Goal: Task Accomplishment & Management: Manage account settings

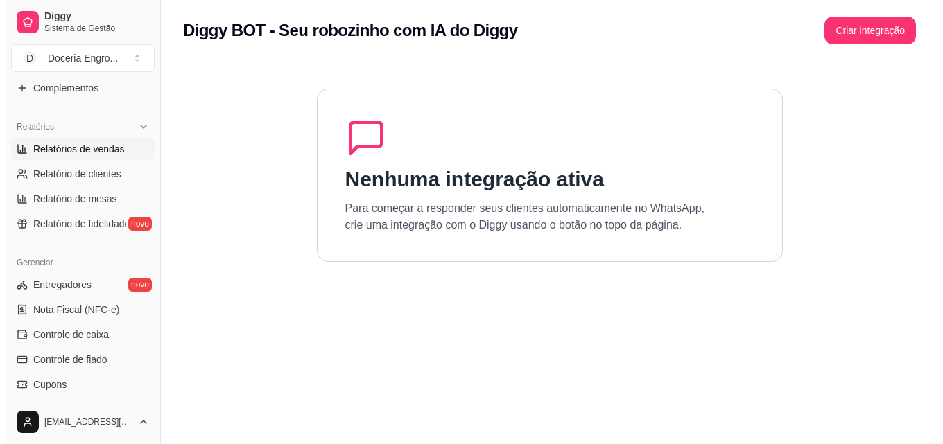
scroll to position [416, 0]
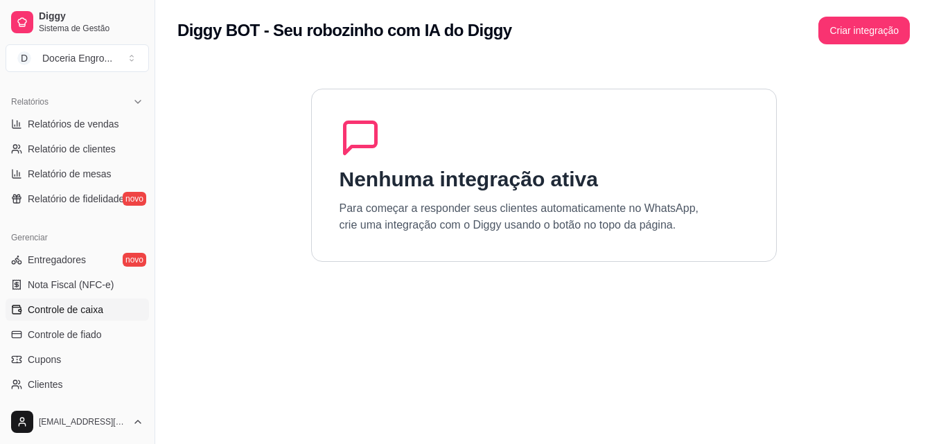
click at [89, 310] on span "Controle de caixa" at bounding box center [66, 310] width 76 height 14
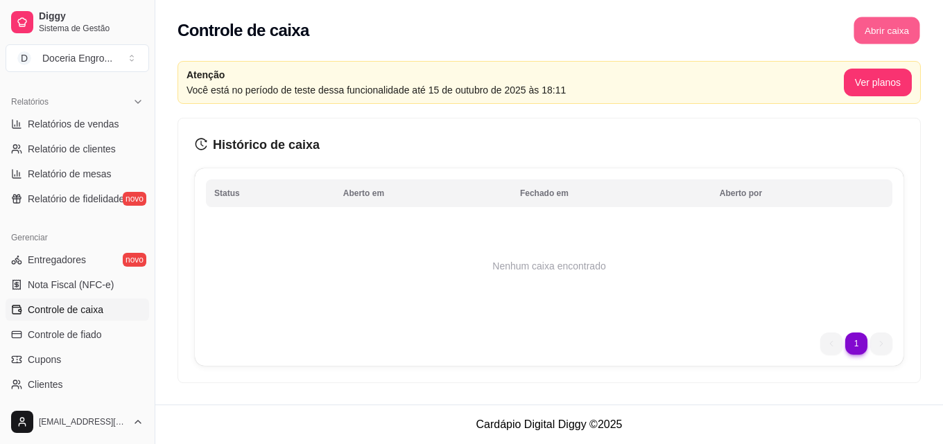
click at [881, 35] on button "Abrir caixa" at bounding box center [886, 30] width 66 height 27
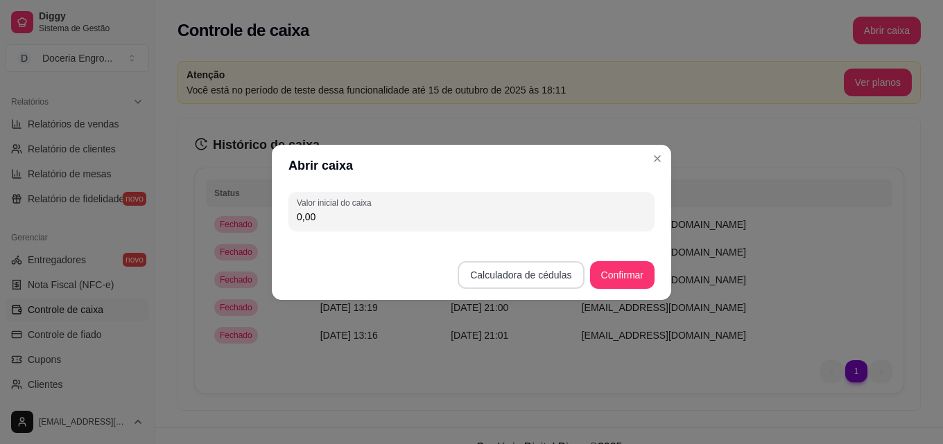
click at [504, 278] on button "Calculadora de cédulas" at bounding box center [521, 275] width 126 height 28
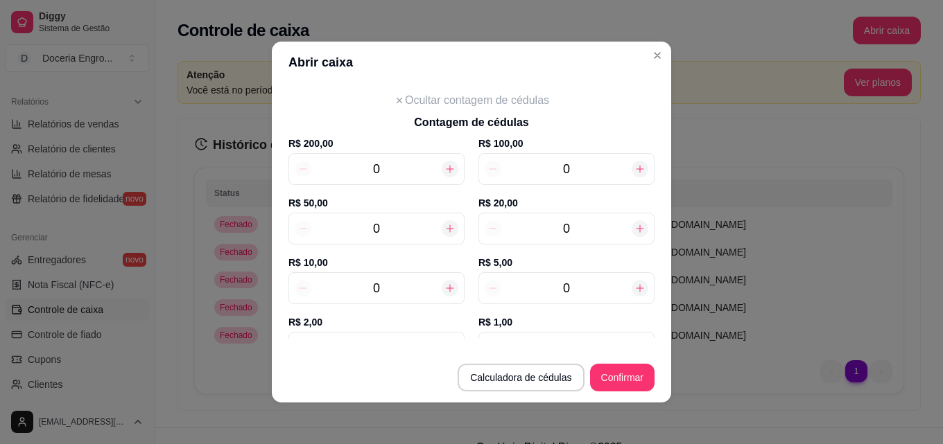
scroll to position [139, 0]
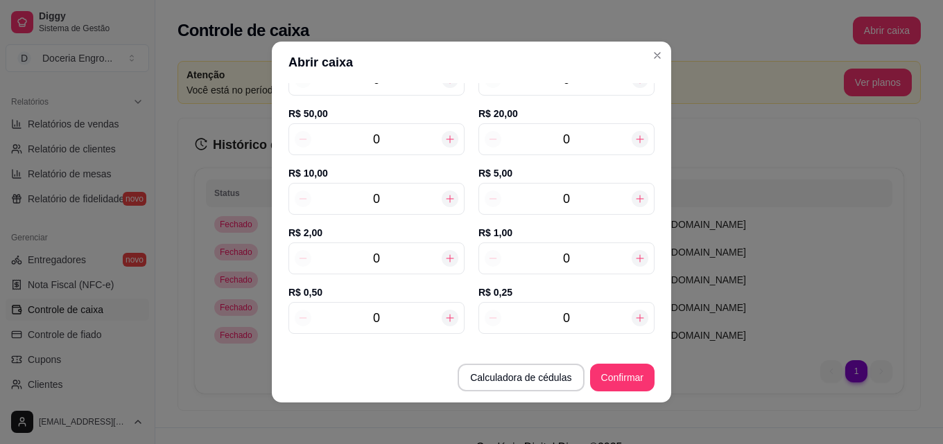
click at [393, 265] on input "0" at bounding box center [376, 258] width 130 height 19
type input "11"
type input "22,00"
type input "11"
click at [586, 198] on input "0" at bounding box center [566, 198] width 130 height 19
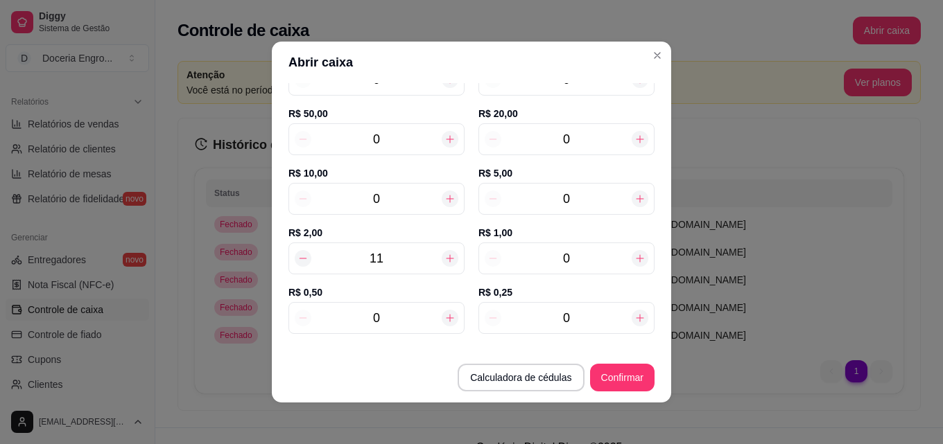
type input "52,00"
type input "6"
click at [382, 193] on input "0" at bounding box center [376, 198] width 130 height 19
type input "62,00"
type input "1"
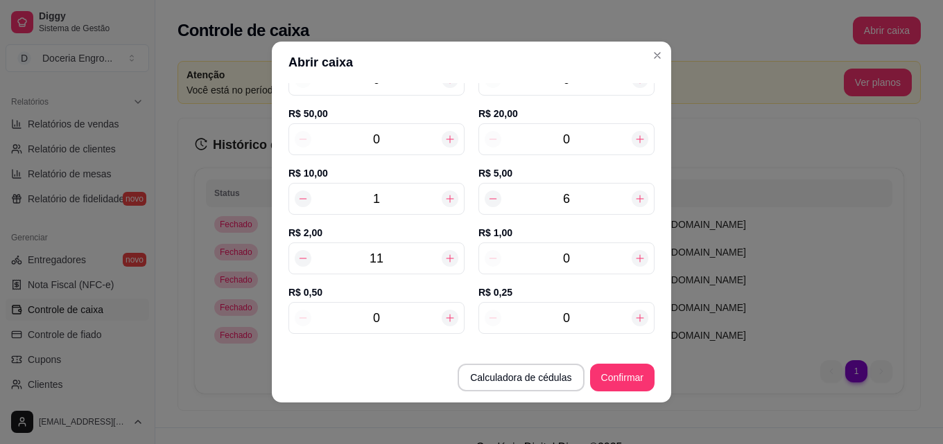
click at [589, 139] on input "0" at bounding box center [566, 139] width 130 height 19
type input "122,00"
type input "3"
click at [569, 259] on input "0" at bounding box center [566, 258] width 130 height 19
type input "123,00"
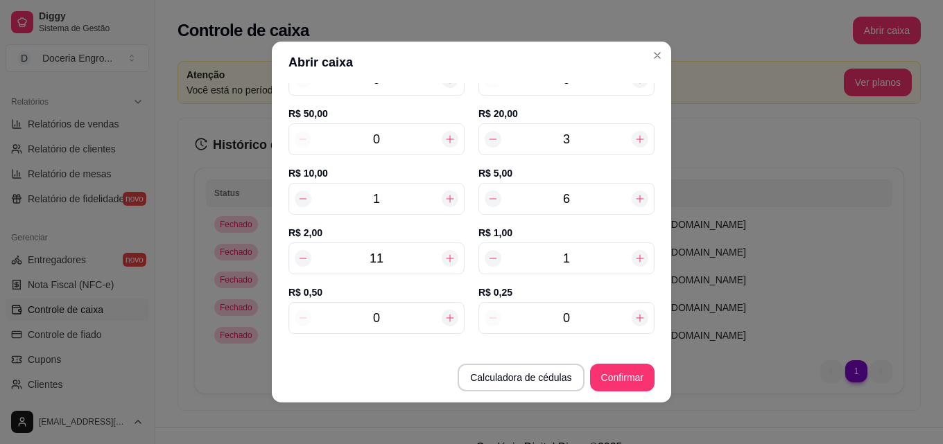
type input "1"
click at [382, 311] on input "0" at bounding box center [376, 318] width 130 height 19
type input "123,50"
type input "12"
type input "129,00"
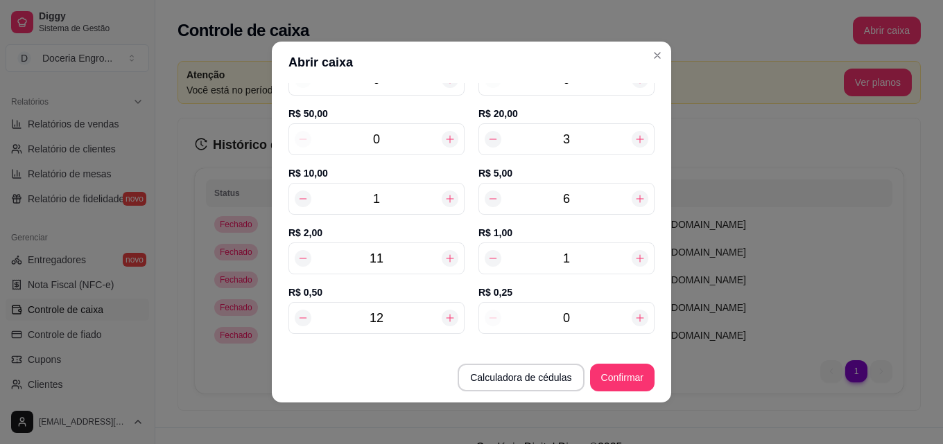
type input "12"
click at [573, 322] on input "0" at bounding box center [566, 318] width 130 height 19
type input "129,25"
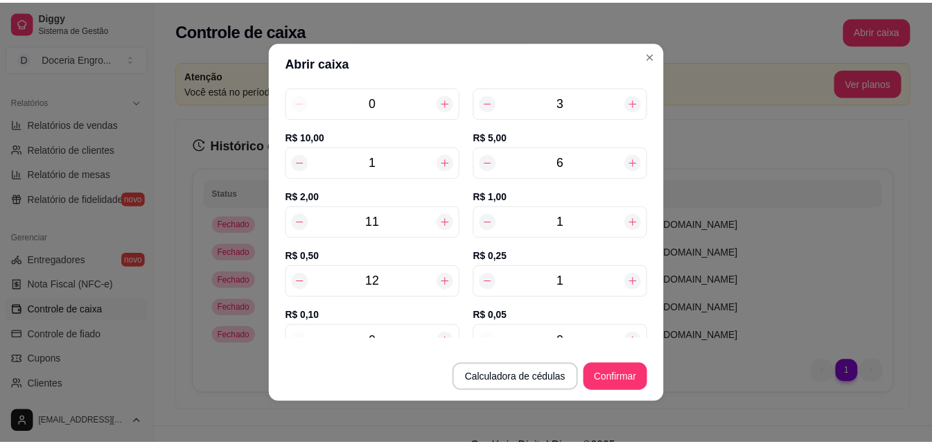
scroll to position [208, 0]
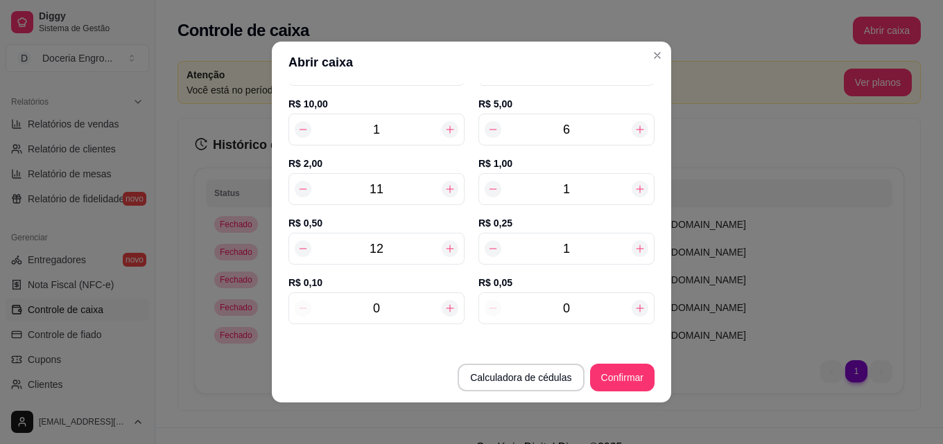
type input "11"
type input "131,75"
type input "11"
click at [587, 308] on input "0" at bounding box center [566, 308] width 130 height 19
type input "131,90"
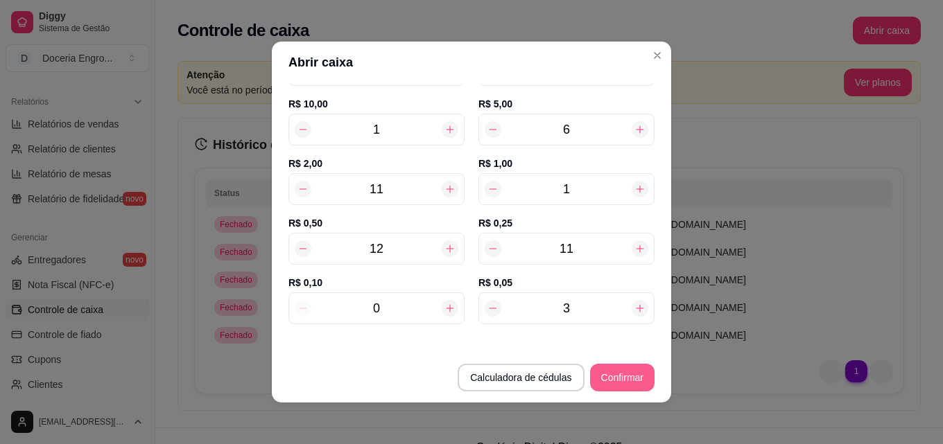
type input "3"
click at [608, 385] on button "Confirmar" at bounding box center [622, 378] width 64 height 28
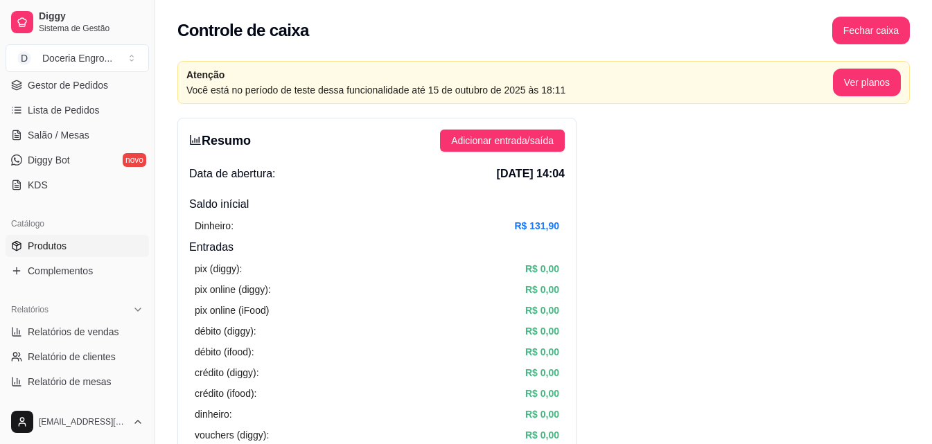
click at [58, 250] on span "Produtos" at bounding box center [47, 246] width 39 height 14
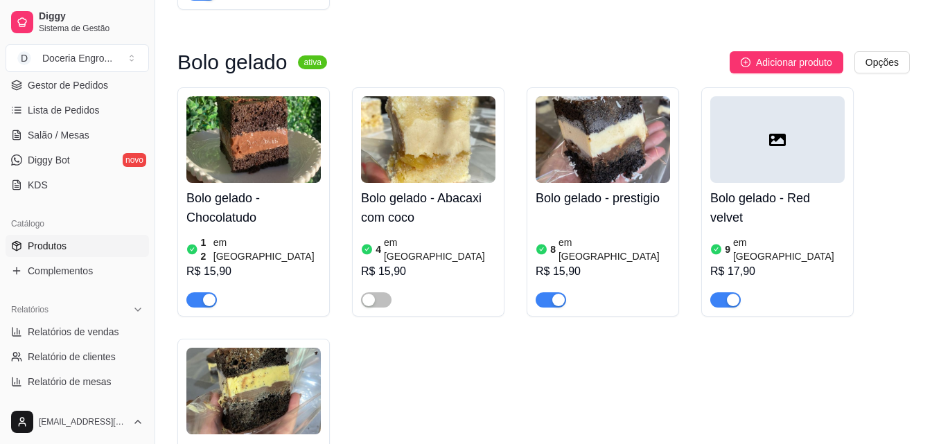
scroll to position [416, 0]
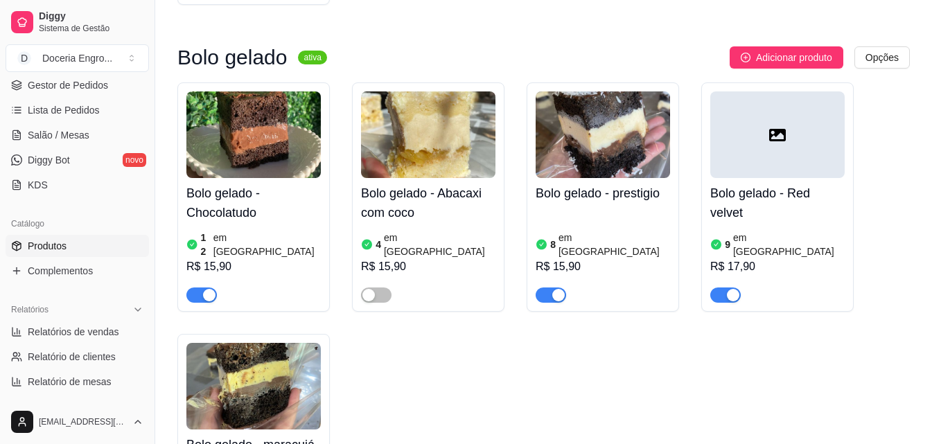
click at [273, 259] on div "R$ 15,90" at bounding box center [253, 267] width 134 height 17
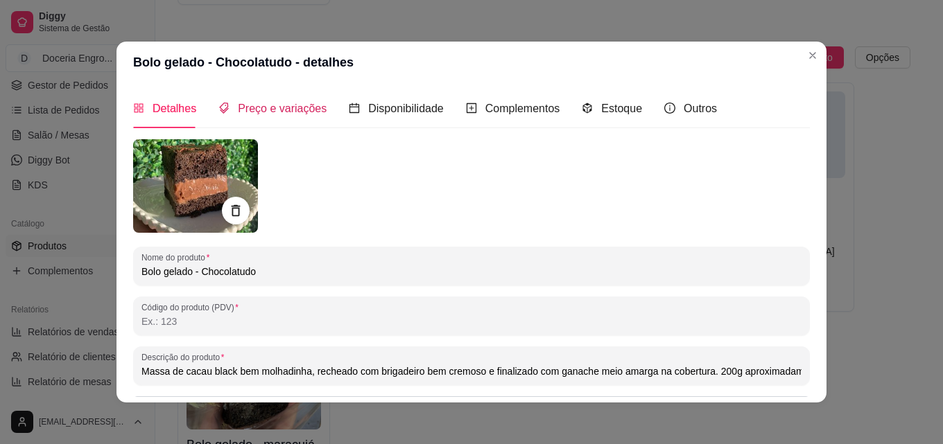
click at [300, 109] on span "Preço e variações" at bounding box center [282, 109] width 89 height 12
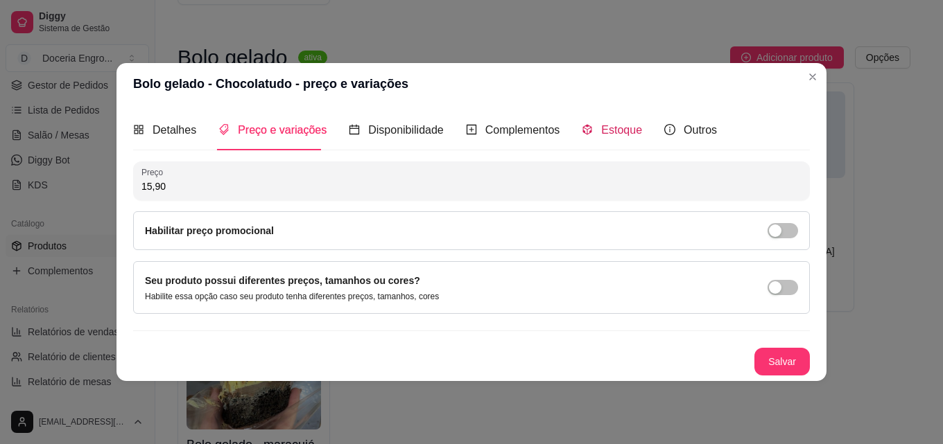
click at [617, 122] on div "Estoque" at bounding box center [612, 129] width 60 height 17
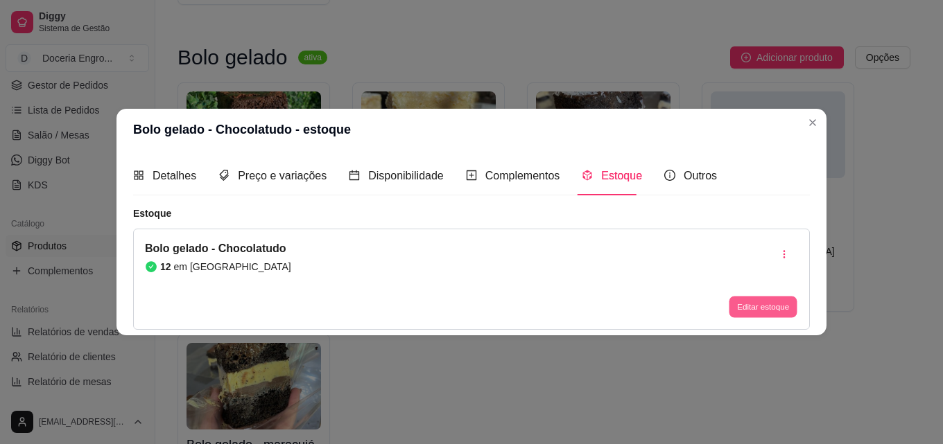
click at [788, 313] on button "Editar estoque" at bounding box center [763, 307] width 68 height 21
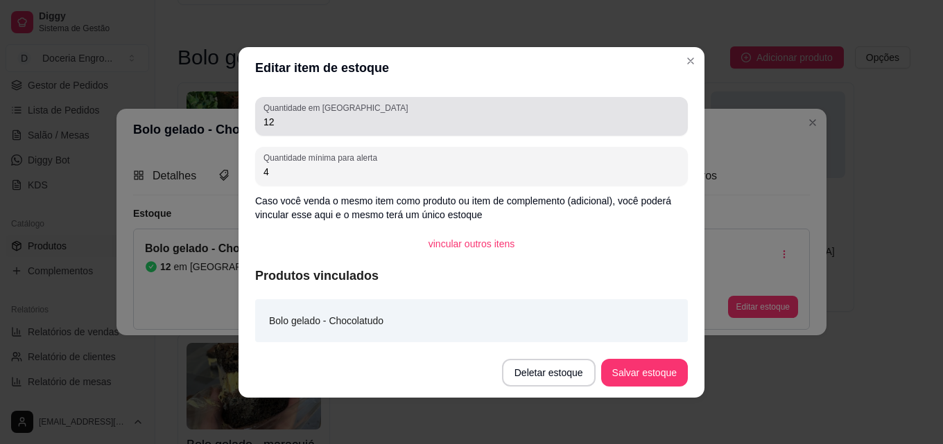
click at [301, 134] on div "Quantidade em estoque 12" at bounding box center [471, 116] width 433 height 39
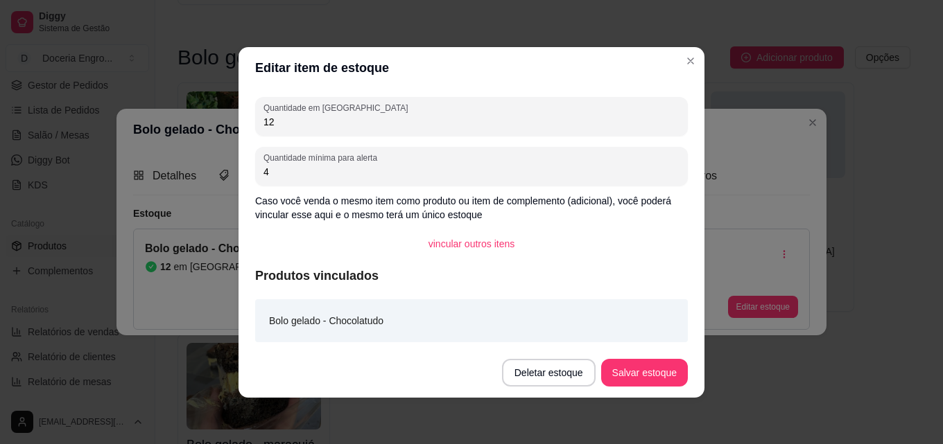
type input "1"
type input "8"
click at [661, 367] on button "Salvar estoque" at bounding box center [644, 372] width 85 height 27
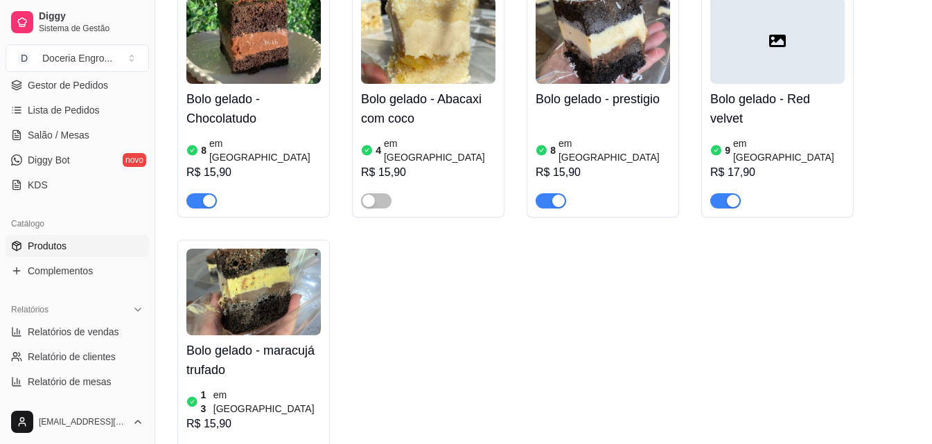
scroll to position [485, 0]
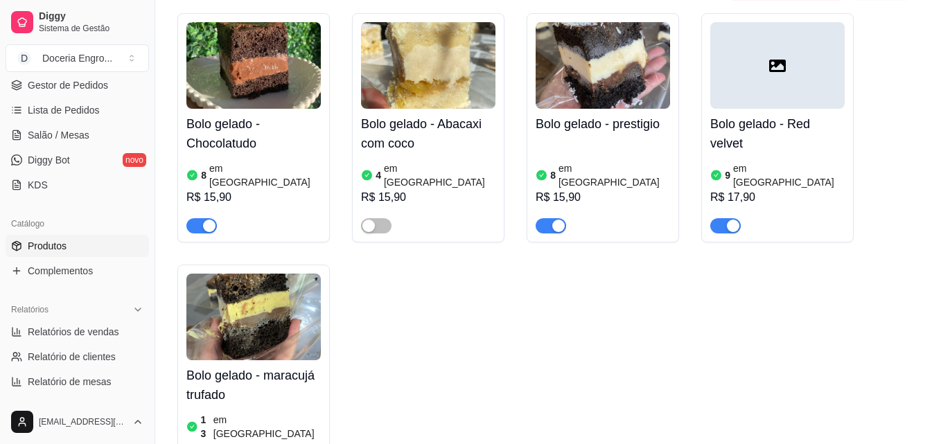
click at [776, 162] on article "em [GEOGRAPHIC_DATA]" at bounding box center [789, 176] width 112 height 28
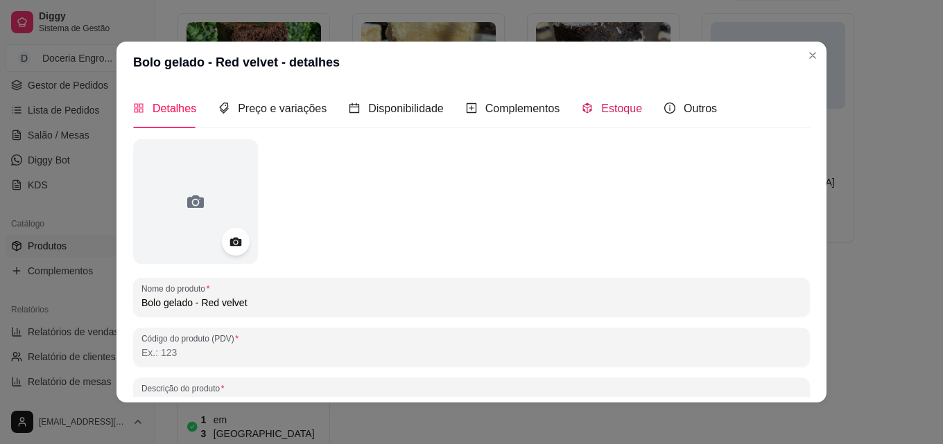
click at [618, 103] on span "Estoque" at bounding box center [621, 109] width 41 height 12
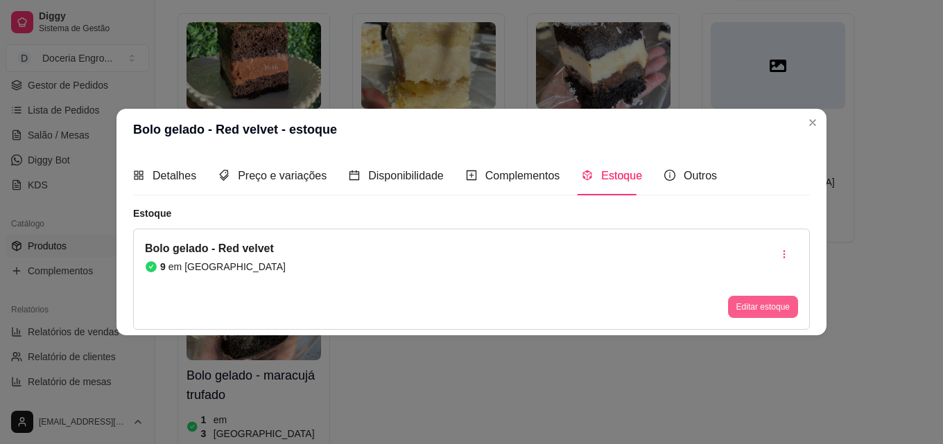
click at [763, 301] on button "Editar estoque" at bounding box center [763, 307] width 70 height 22
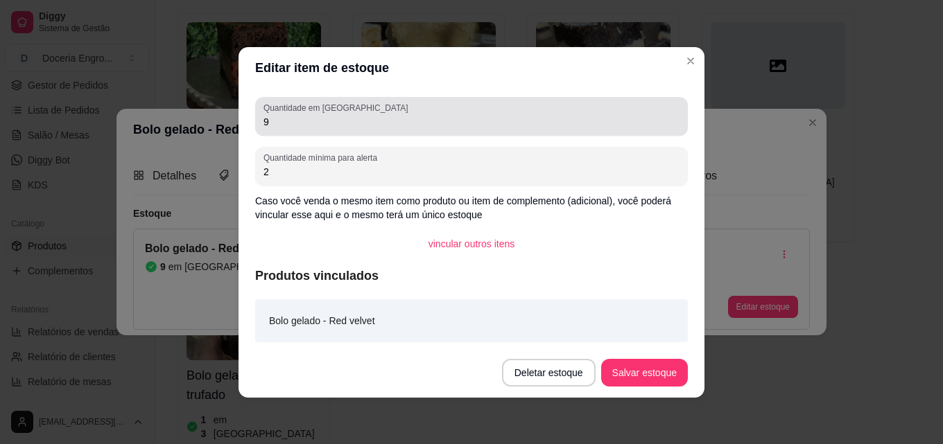
click at [408, 135] on div "Quantidade em estoque 9" at bounding box center [471, 116] width 433 height 39
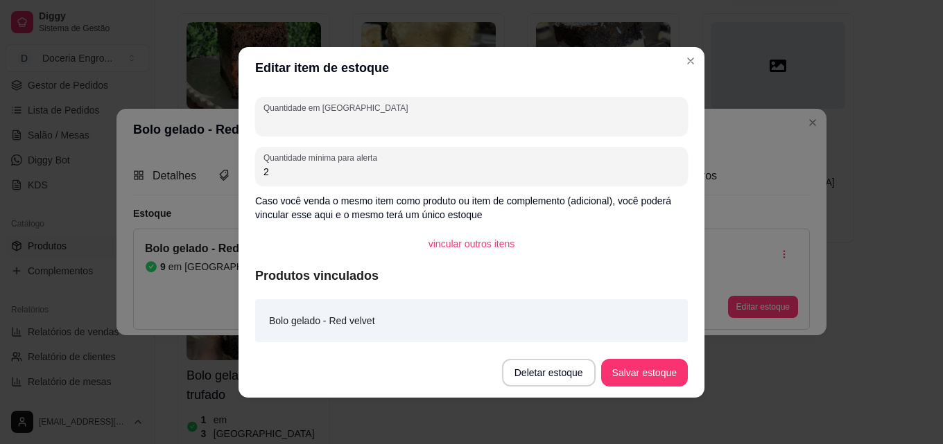
type input "5"
type input "3"
click at [634, 368] on button "Salvar estoque" at bounding box center [644, 373] width 87 height 28
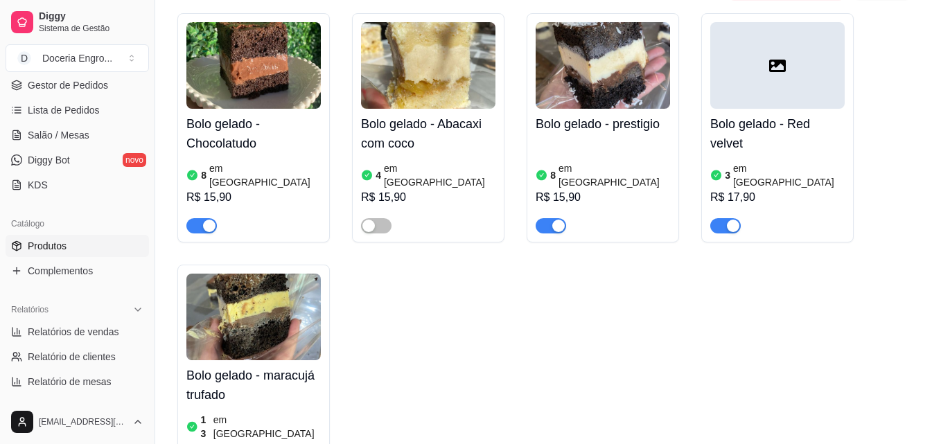
click at [577, 162] on article "em [GEOGRAPHIC_DATA]" at bounding box center [615, 176] width 112 height 28
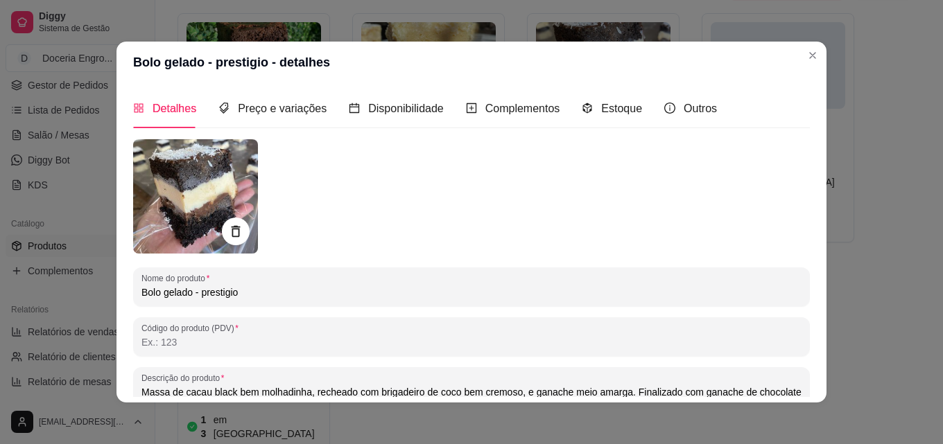
click at [634, 110] on div "Detalhes Preço e variações Disponibilidade Complementos Estoque Outros" at bounding box center [425, 109] width 584 height 40
click at [623, 110] on span "Estoque" at bounding box center [621, 109] width 41 height 12
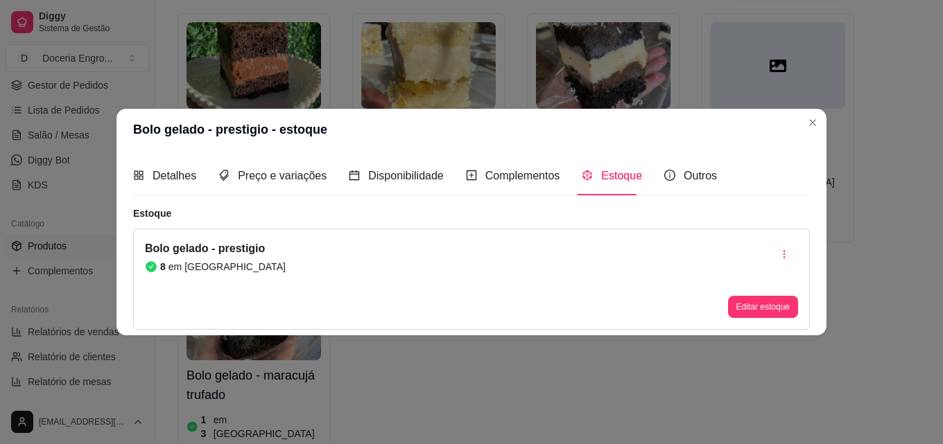
click at [758, 304] on button "Editar estoque" at bounding box center [763, 307] width 70 height 22
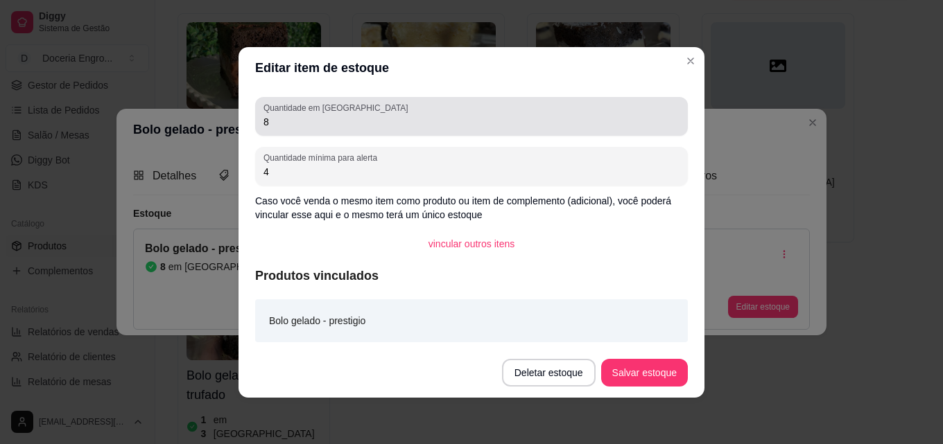
click at [312, 130] on div "Quantidade em estoque 8" at bounding box center [471, 116] width 433 height 39
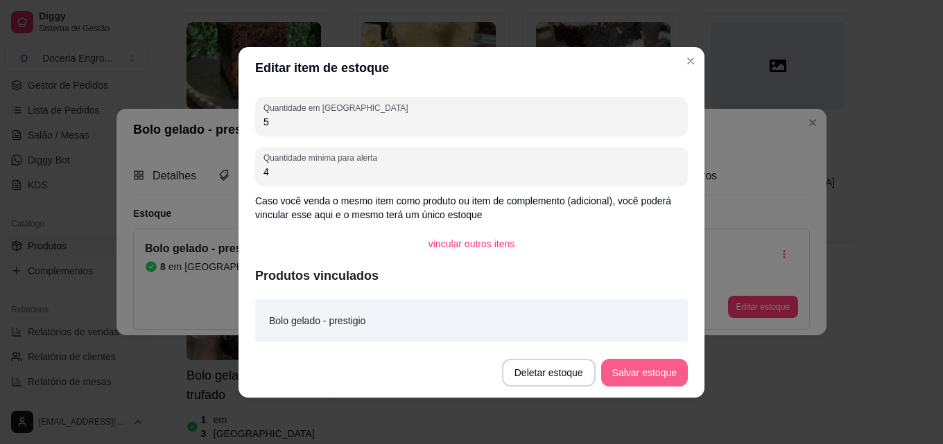
type input "5"
click at [657, 365] on button "Salvar estoque" at bounding box center [644, 373] width 87 height 28
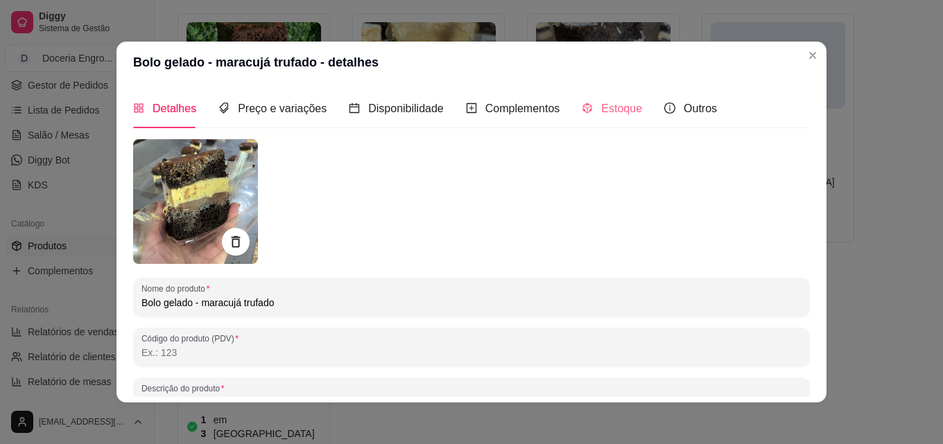
click at [611, 122] on div "Estoque" at bounding box center [612, 109] width 60 height 40
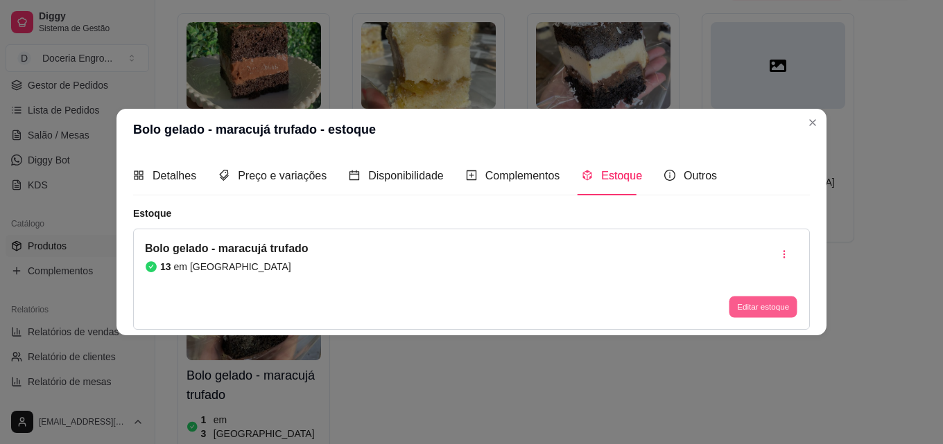
click at [778, 315] on button "Editar estoque" at bounding box center [763, 307] width 68 height 21
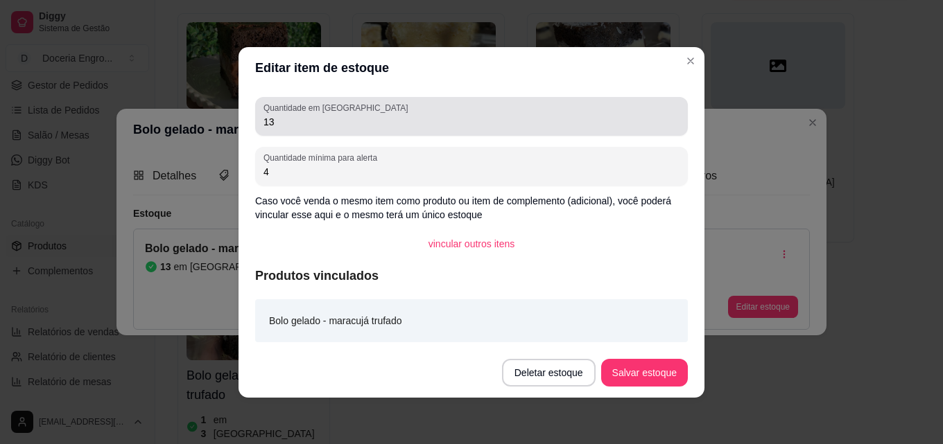
click at [294, 132] on div "Quantidade em estoque 13" at bounding box center [471, 116] width 433 height 39
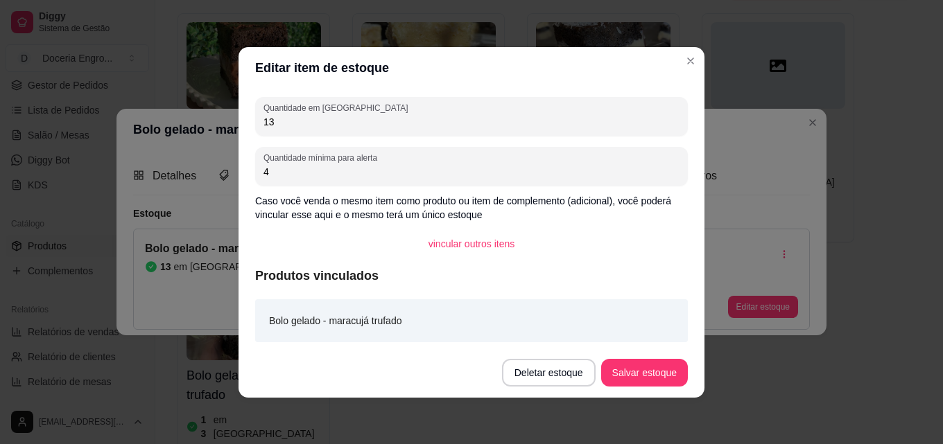
type input "1"
type input "2"
click at [664, 367] on button "Salvar estoque" at bounding box center [644, 373] width 87 height 28
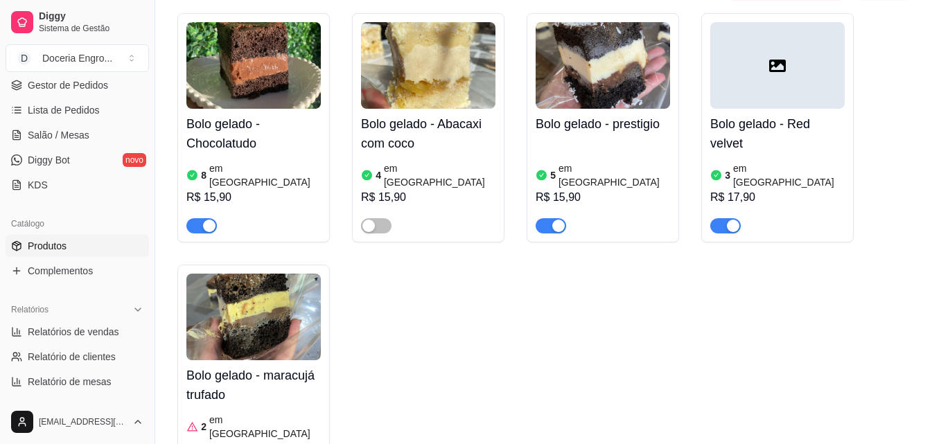
click at [252, 162] on article "em [GEOGRAPHIC_DATA]" at bounding box center [265, 176] width 112 height 28
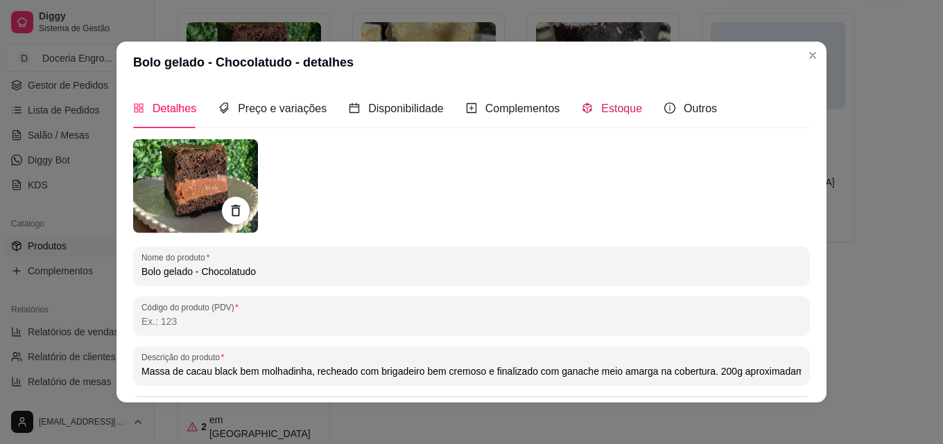
click at [614, 107] on span "Estoque" at bounding box center [621, 109] width 41 height 12
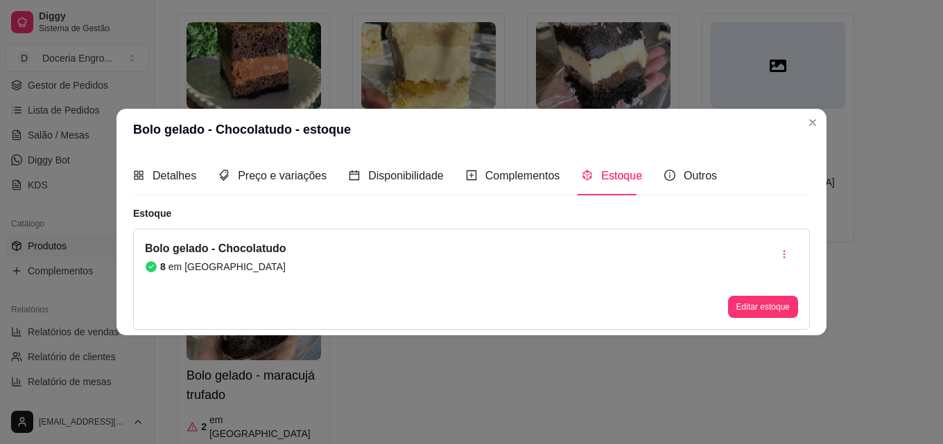
click at [723, 311] on div "Bolo gelado - Chocolatudo 8 em estoque Editar estoque" at bounding box center [471, 279] width 677 height 101
click at [733, 312] on button "Editar estoque" at bounding box center [763, 307] width 70 height 22
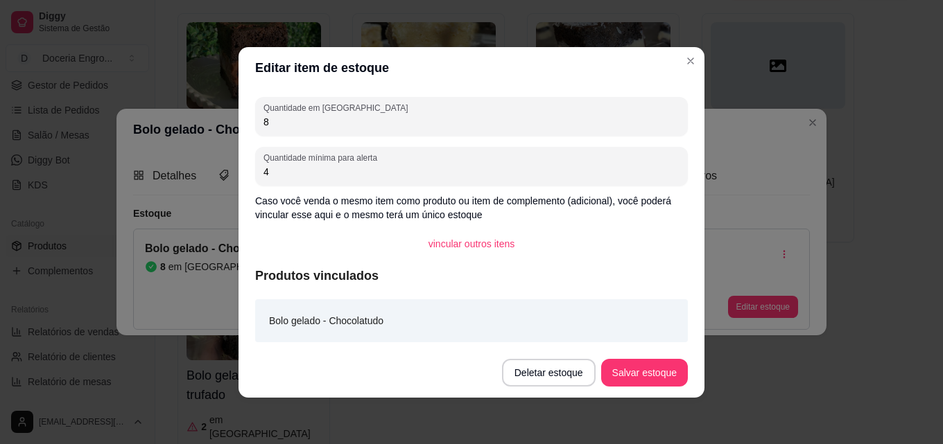
click at [331, 136] on div "Quantidade em estoque 8 Quantidade mínima para alerta 4 Caso você venda o mesmo…" at bounding box center [471, 218] width 466 height 259
click at [331, 125] on input "8" at bounding box center [471, 122] width 416 height 14
type input "6"
click at [636, 369] on button "Salvar estoque" at bounding box center [644, 372] width 85 height 27
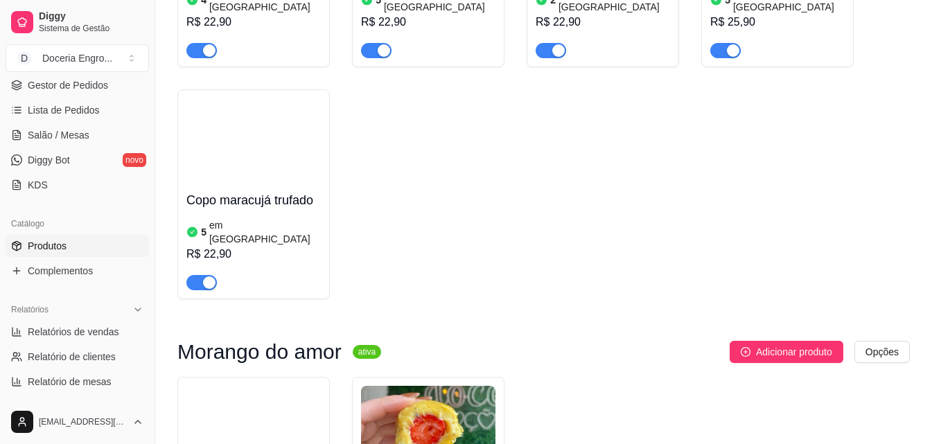
scroll to position [1317, 0]
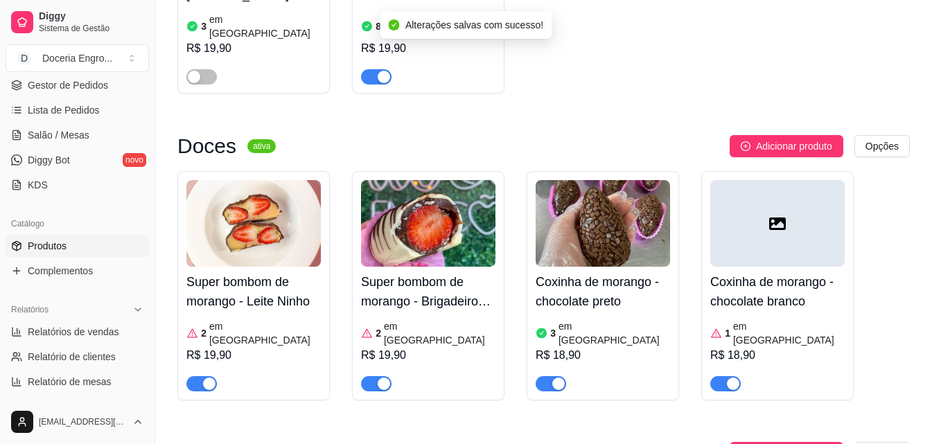
scroll to position [1733, 0]
click at [306, 347] on div "R$ 19,90" at bounding box center [253, 355] width 134 height 17
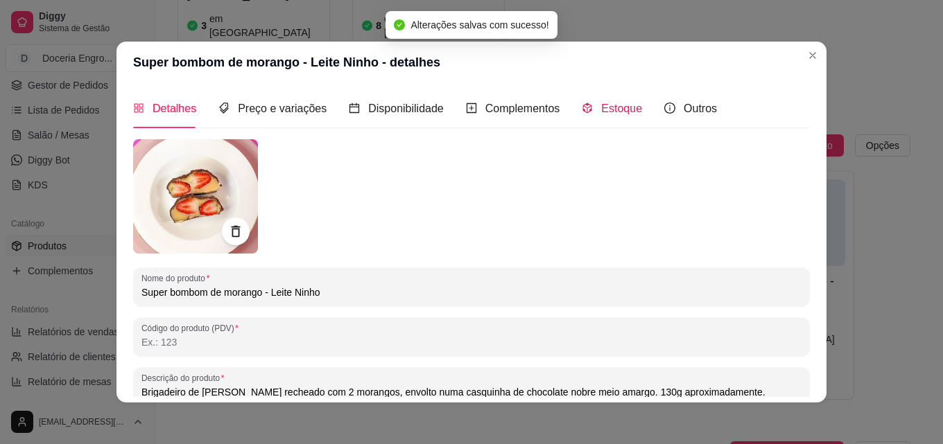
click at [582, 105] on icon "code-sandbox" at bounding box center [587, 108] width 11 height 11
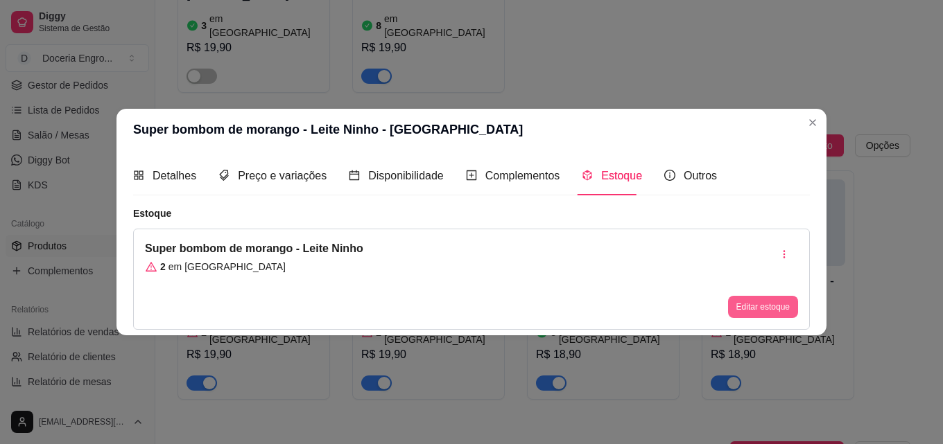
click at [752, 310] on button "Editar estoque" at bounding box center [763, 307] width 70 height 22
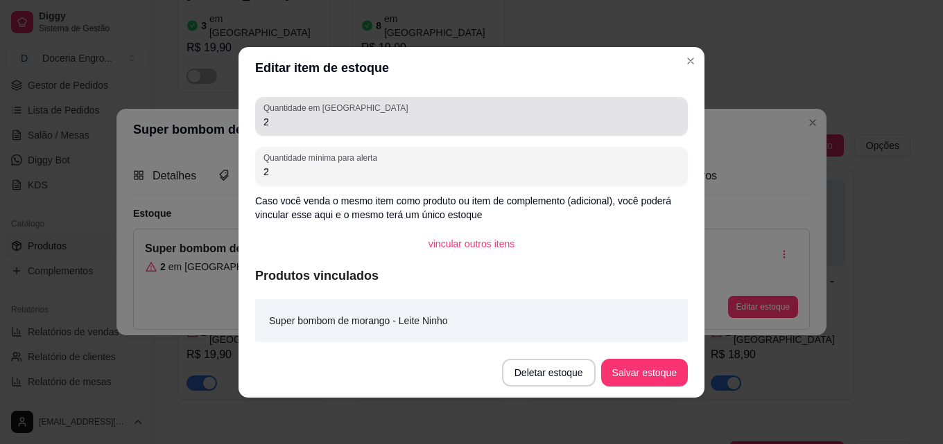
click at [356, 134] on div "Quantidade em estoque 2" at bounding box center [471, 116] width 433 height 39
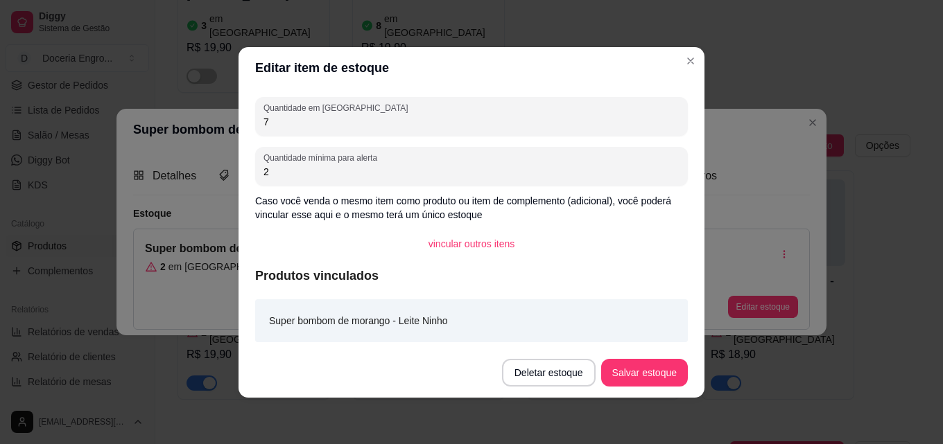
type input "7"
click at [653, 380] on button "Salvar estoque" at bounding box center [644, 373] width 87 height 28
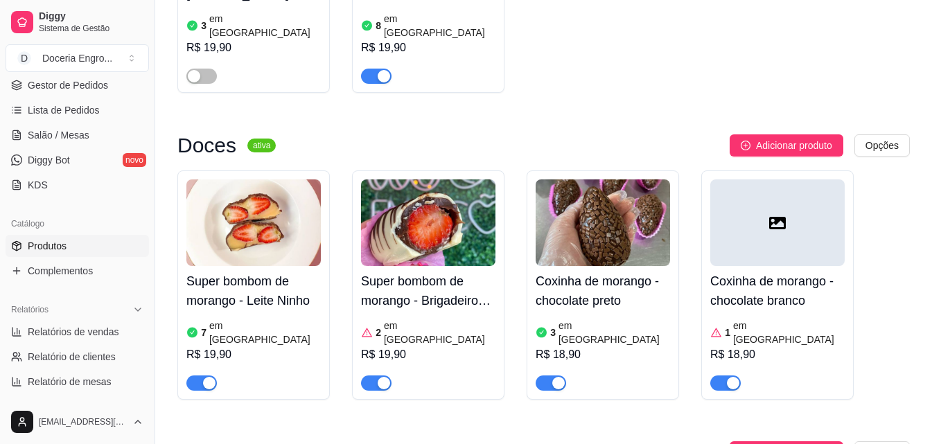
click at [467, 319] on div "2 em [GEOGRAPHIC_DATA]" at bounding box center [428, 333] width 134 height 28
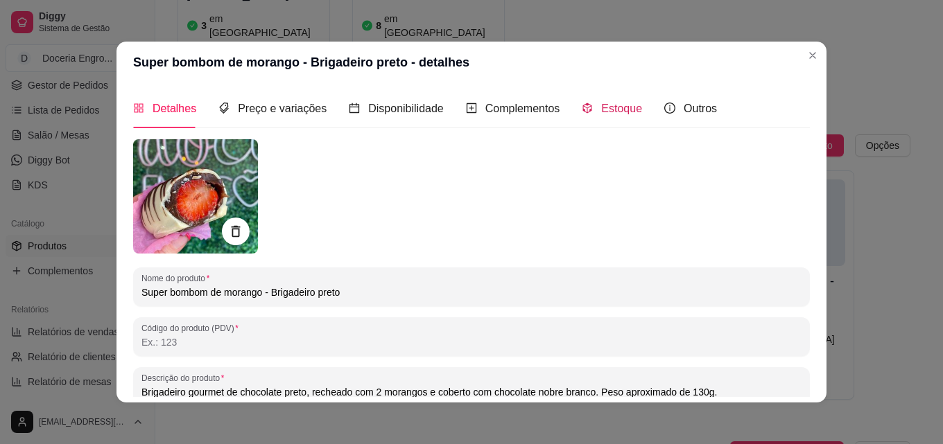
click at [623, 111] on span "Estoque" at bounding box center [621, 109] width 41 height 12
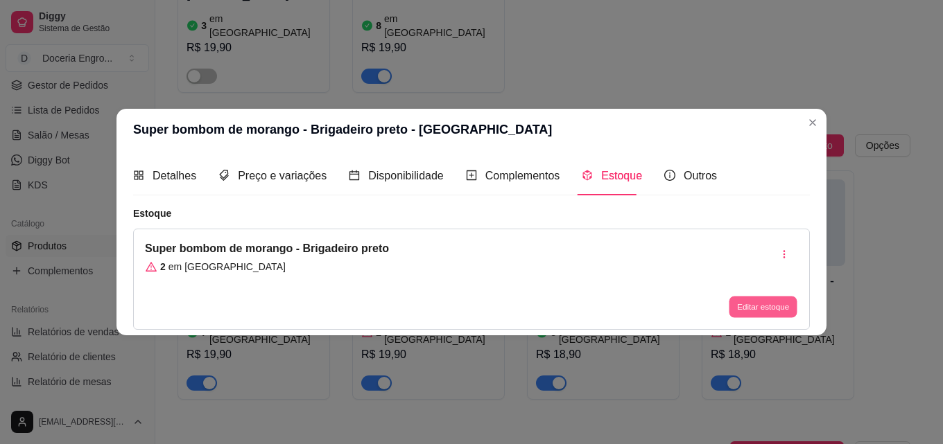
click at [770, 308] on button "Editar estoque" at bounding box center [763, 307] width 68 height 21
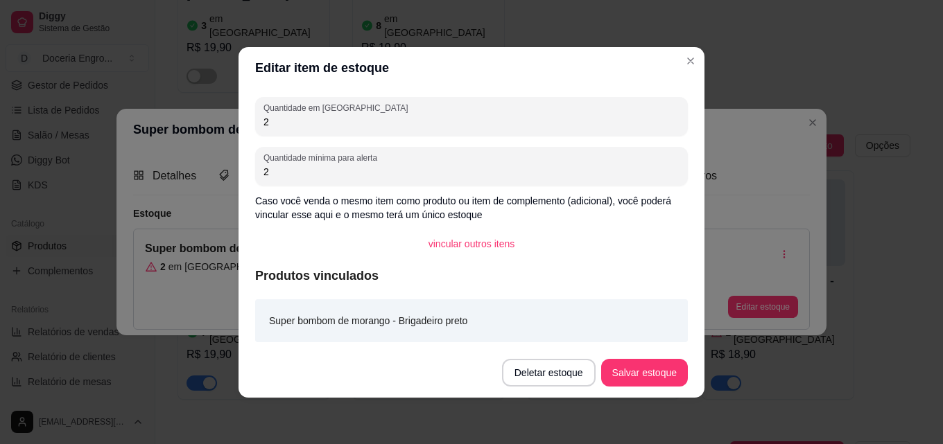
drag, startPoint x: 288, startPoint y: 123, endPoint x: 191, endPoint y: 129, distance: 96.6
click at [191, 129] on div "Editar item de estoque Quantidade em estoque 2 Quantidade mínima para alerta 2 …" at bounding box center [471, 222] width 943 height 444
type input "5"
click at [652, 363] on button "Salvar estoque" at bounding box center [644, 372] width 85 height 27
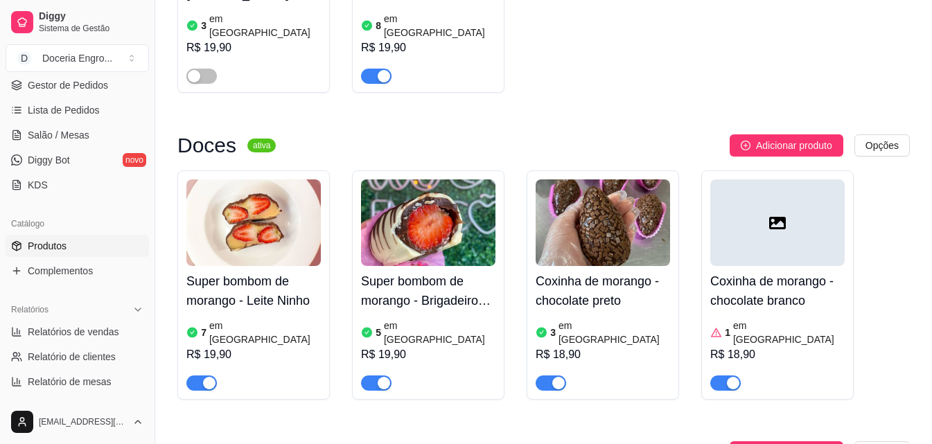
drag, startPoint x: 555, startPoint y: 287, endPoint x: 573, endPoint y: 263, distance: 29.7
click at [556, 377] on div "button" at bounding box center [559, 383] width 12 height 12
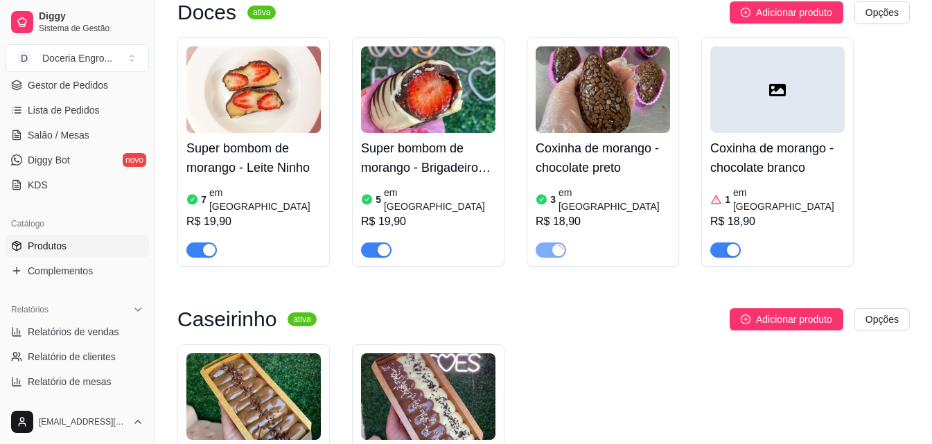
scroll to position [1872, 0]
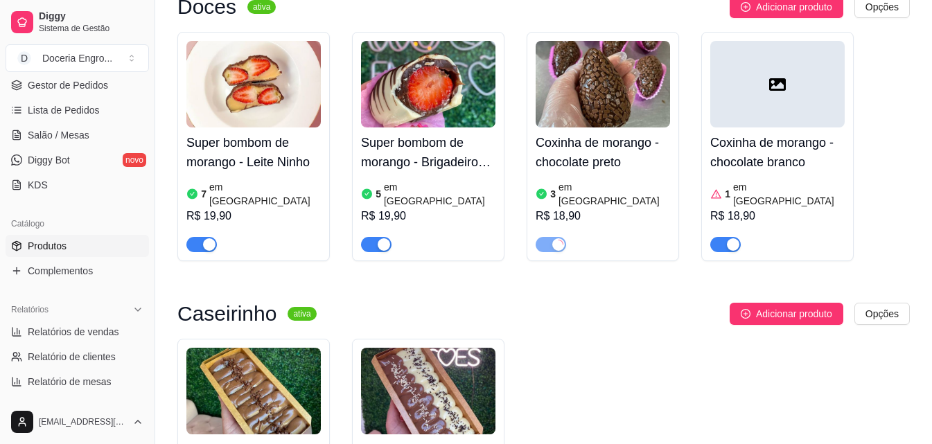
click at [736, 238] on div "button" at bounding box center [733, 244] width 12 height 12
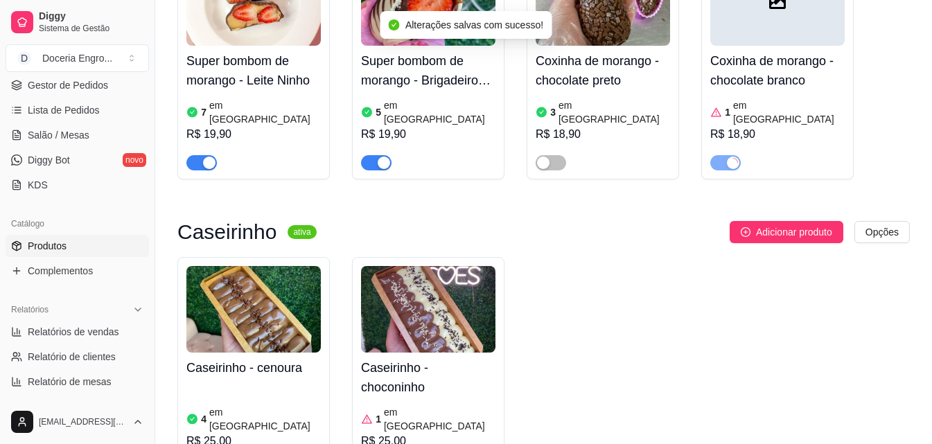
scroll to position [2080, 0]
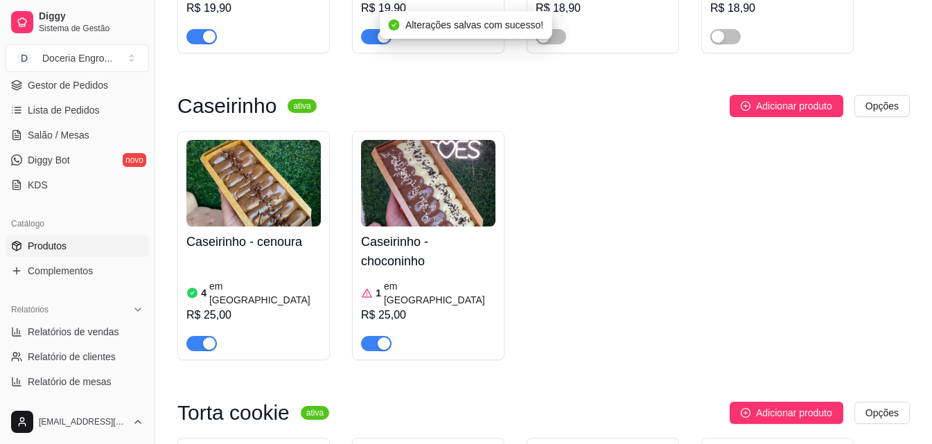
click at [263, 307] on div "R$ 25,00" at bounding box center [253, 315] width 134 height 17
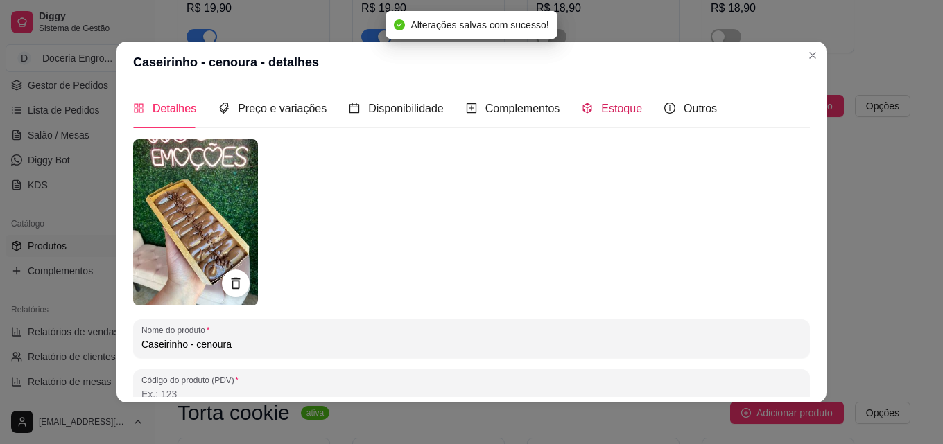
click at [582, 114] on icon "code-sandbox" at bounding box center [587, 108] width 11 height 11
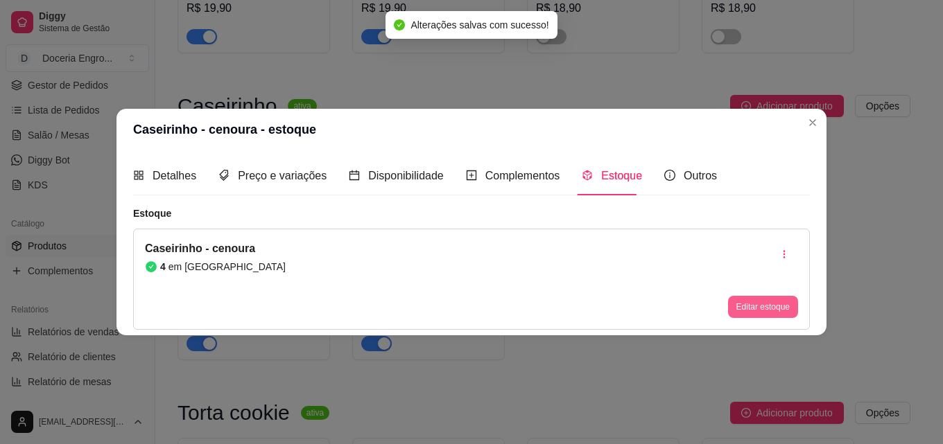
click at [757, 307] on button "Editar estoque" at bounding box center [763, 307] width 70 height 22
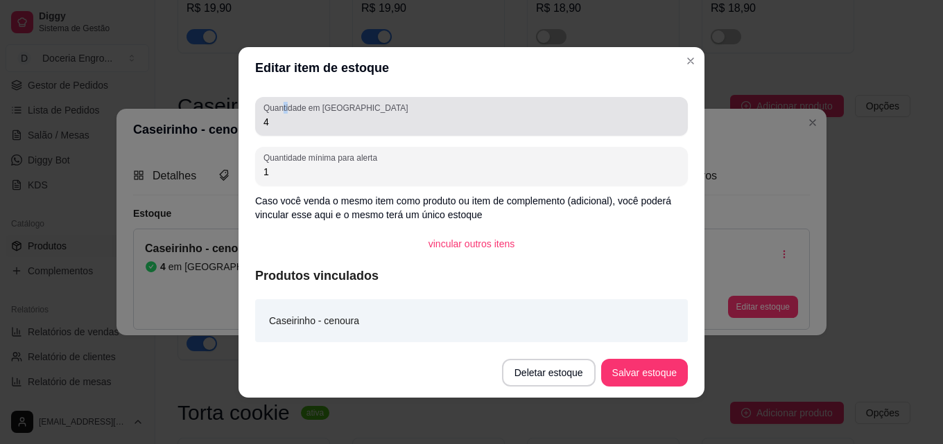
click at [284, 110] on label "Quantidade em [GEOGRAPHIC_DATA]" at bounding box center [337, 108] width 149 height 12
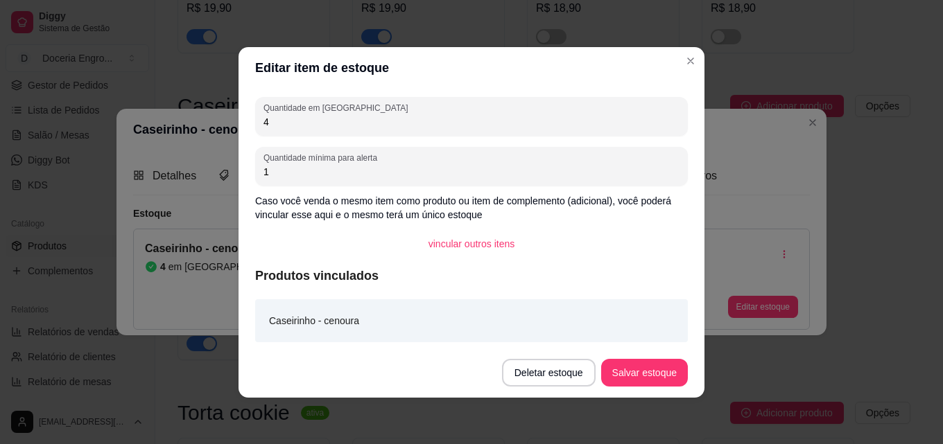
click at [281, 122] on input "4" at bounding box center [471, 122] width 416 height 14
drag, startPoint x: 281, startPoint y: 122, endPoint x: 223, endPoint y: 129, distance: 58.6
click at [223, 129] on div "Editar item de estoque Quantidade em estoque 4 Quantidade mínima para alerta 1 …" at bounding box center [471, 222] width 943 height 444
type input "5"
click at [625, 379] on button "Salvar estoque" at bounding box center [644, 373] width 87 height 28
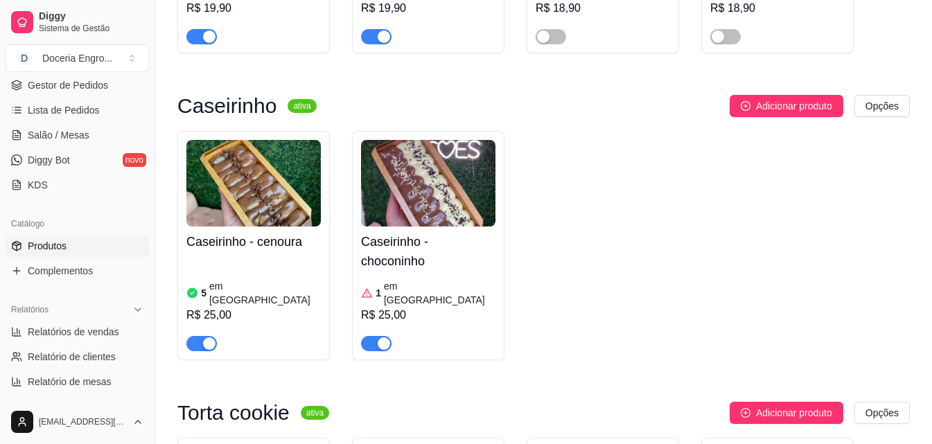
click at [443, 279] on div "1 em [GEOGRAPHIC_DATA]" at bounding box center [428, 293] width 134 height 28
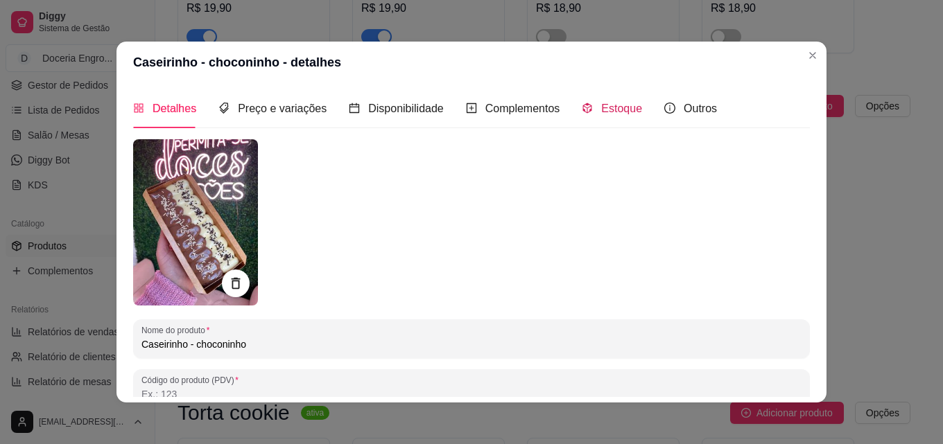
click at [599, 116] on div "Estoque" at bounding box center [612, 108] width 60 height 17
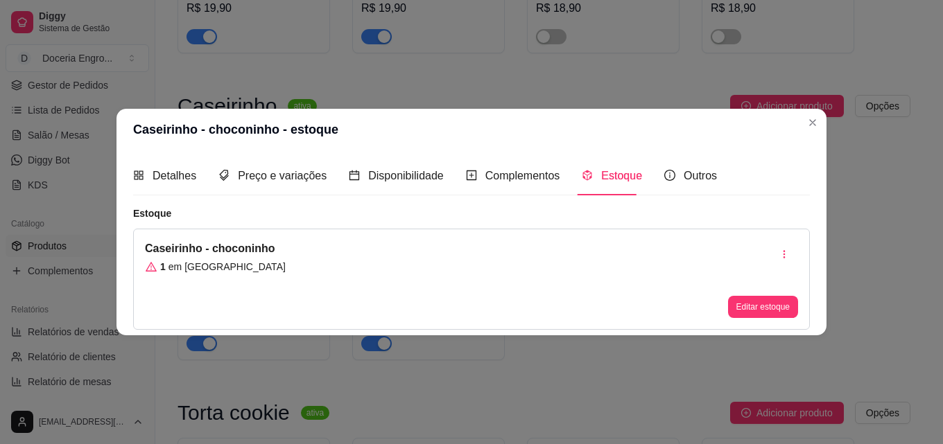
click at [758, 318] on button "Editar estoque" at bounding box center [763, 307] width 70 height 22
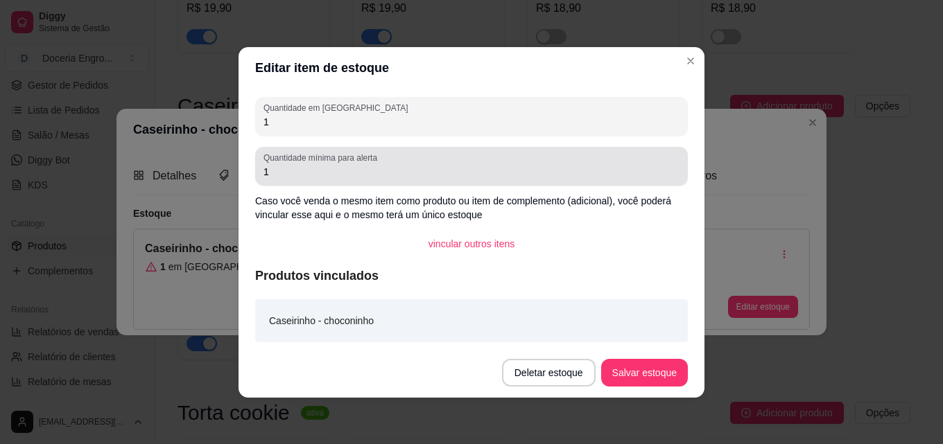
click at [314, 133] on div "Quantidade em estoque 1" at bounding box center [471, 116] width 433 height 39
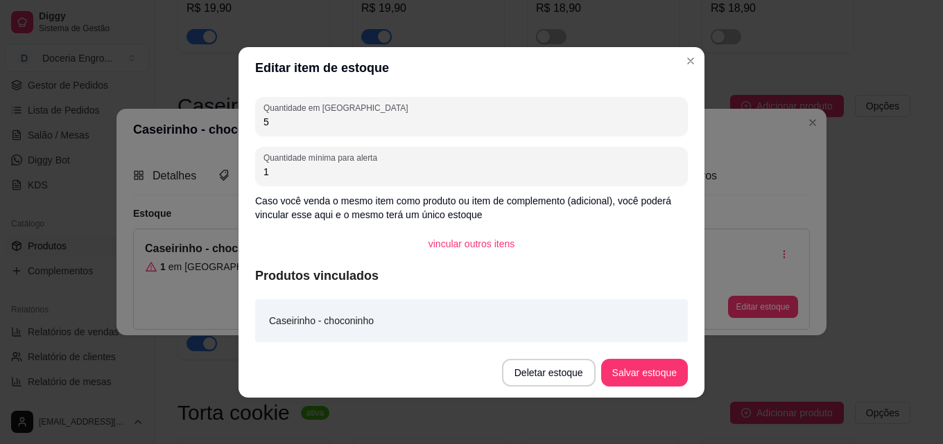
type input "5"
click at [638, 376] on button "Salvar estoque" at bounding box center [644, 373] width 87 height 28
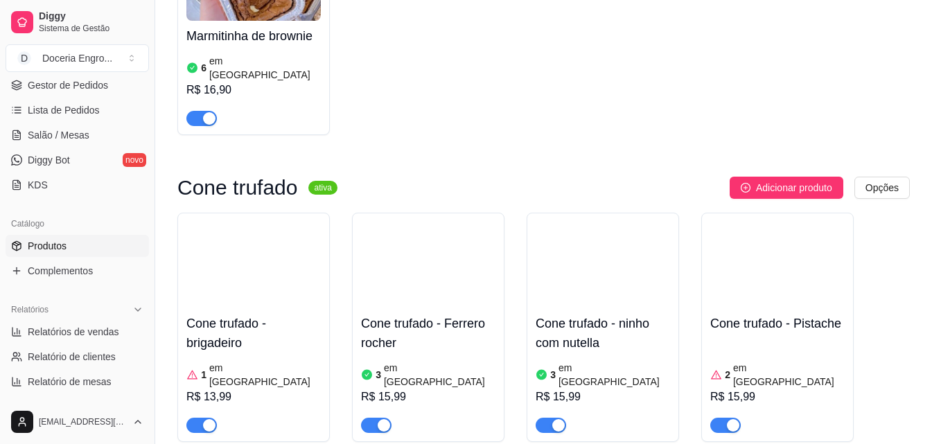
scroll to position [3466, 0]
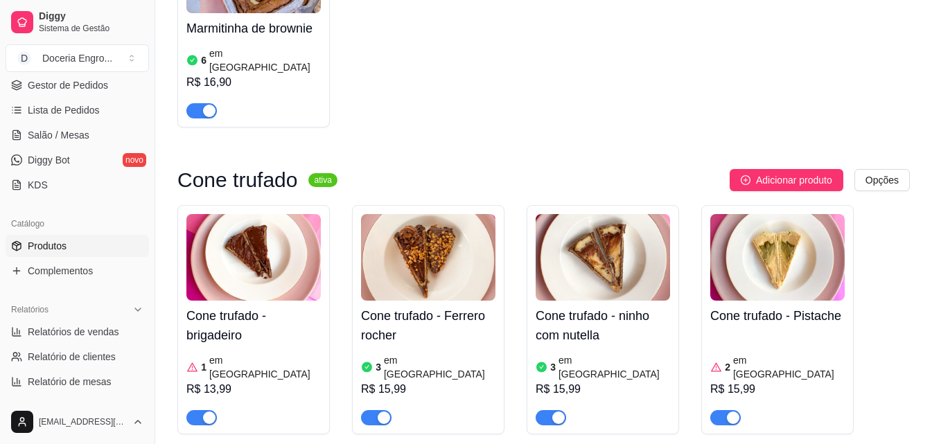
click at [379, 412] on div "button" at bounding box center [384, 418] width 12 height 12
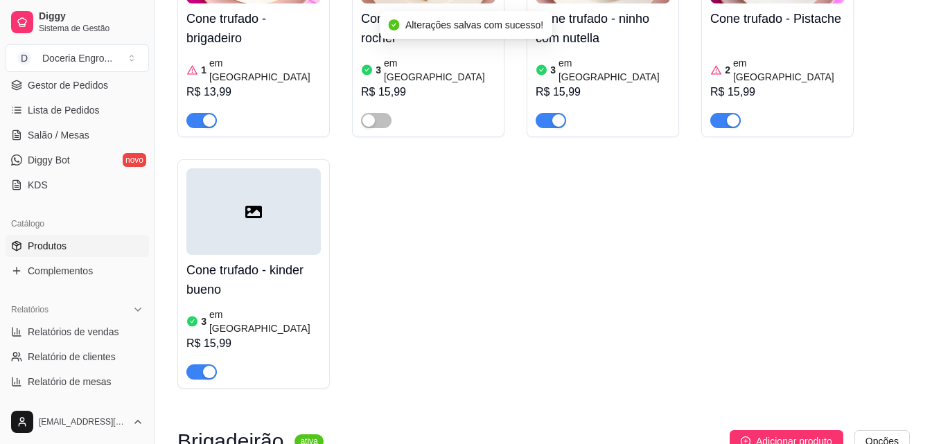
scroll to position [3888, 0]
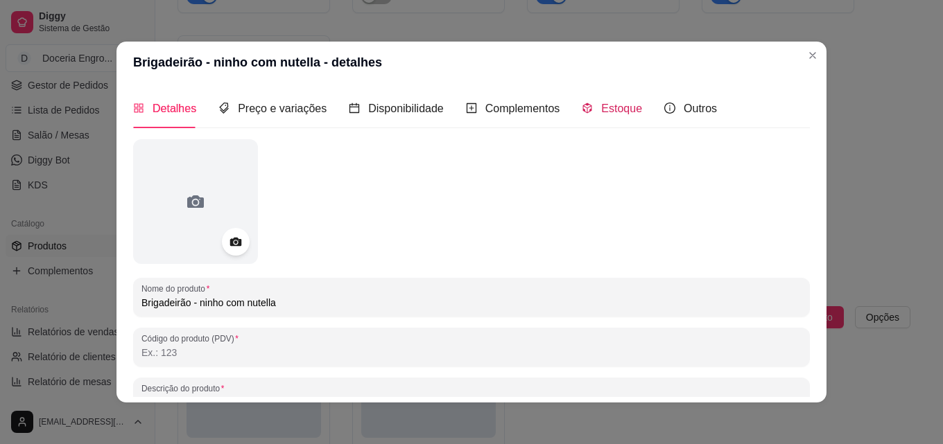
click at [601, 111] on span "Estoque" at bounding box center [621, 109] width 41 height 12
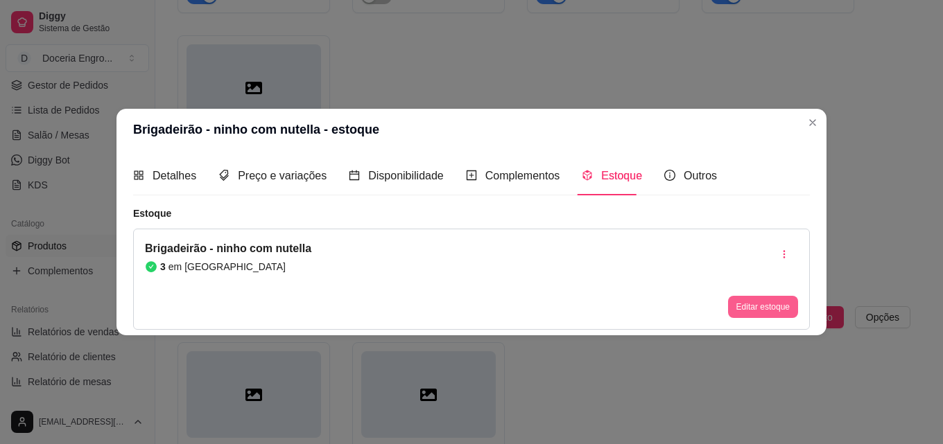
click at [751, 306] on button "Editar estoque" at bounding box center [763, 307] width 70 height 22
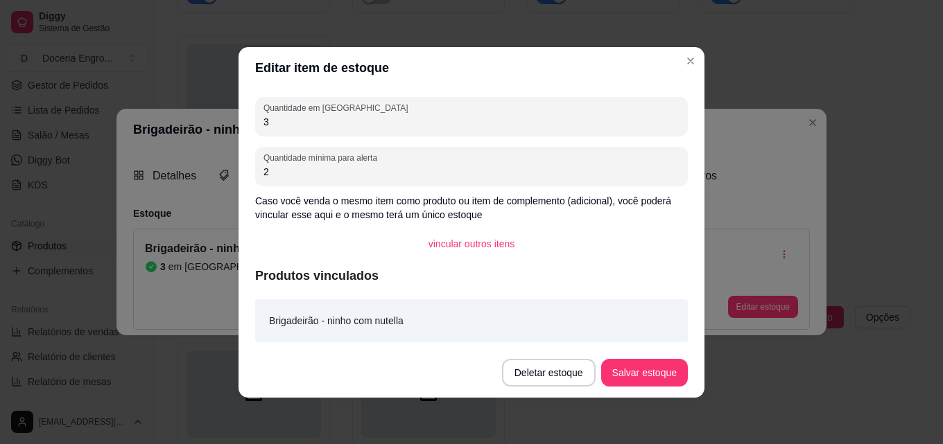
drag, startPoint x: 279, startPoint y: 123, endPoint x: 240, endPoint y: 127, distance: 39.7
click at [240, 127] on div "Quantidade em estoque 3 Quantidade mínima para alerta 2 Caso você venda o mesmo…" at bounding box center [471, 218] width 466 height 259
type input "1"
click at [621, 374] on button "Salvar estoque" at bounding box center [644, 372] width 85 height 27
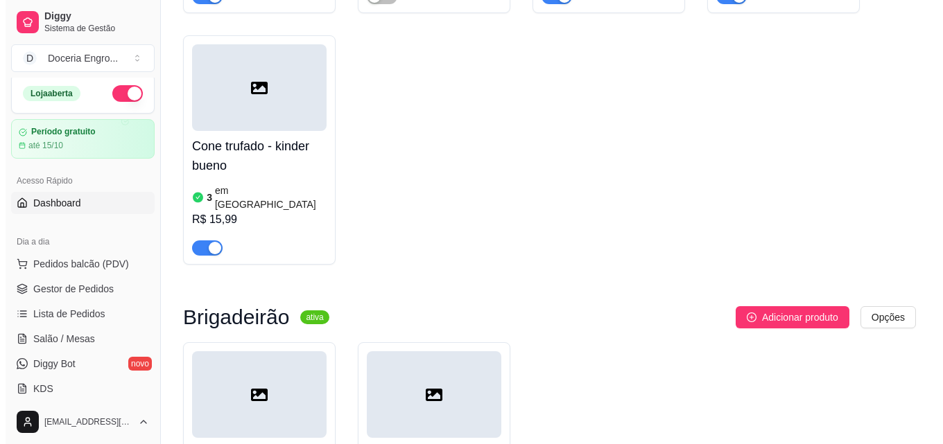
scroll to position [0, 0]
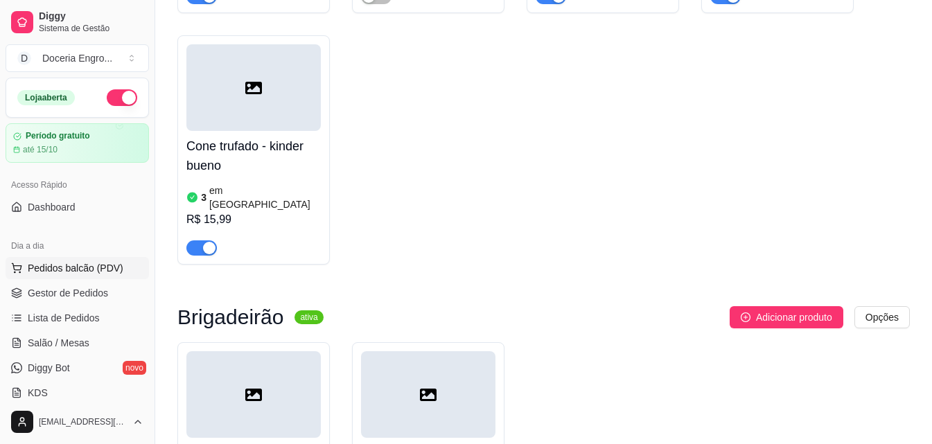
click at [116, 272] on span "Pedidos balcão (PDV)" at bounding box center [76, 268] width 96 height 14
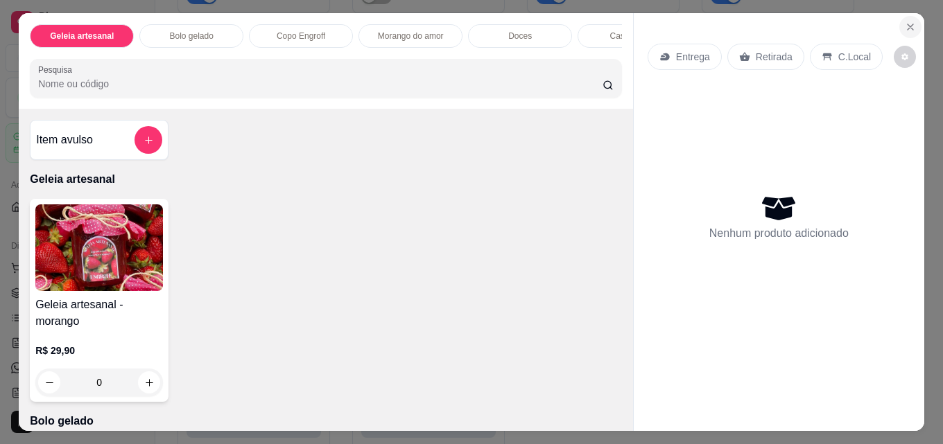
click at [905, 21] on icon "Close" at bounding box center [910, 26] width 11 height 11
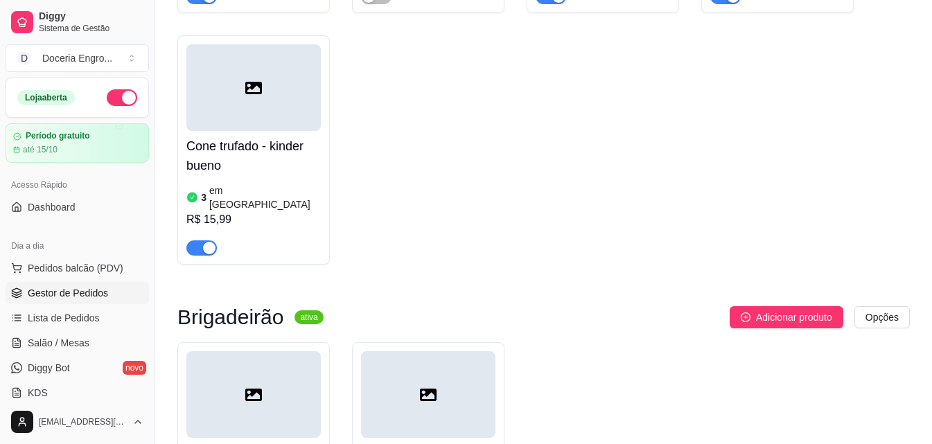
click at [96, 292] on span "Gestor de Pedidos" at bounding box center [68, 293] width 80 height 14
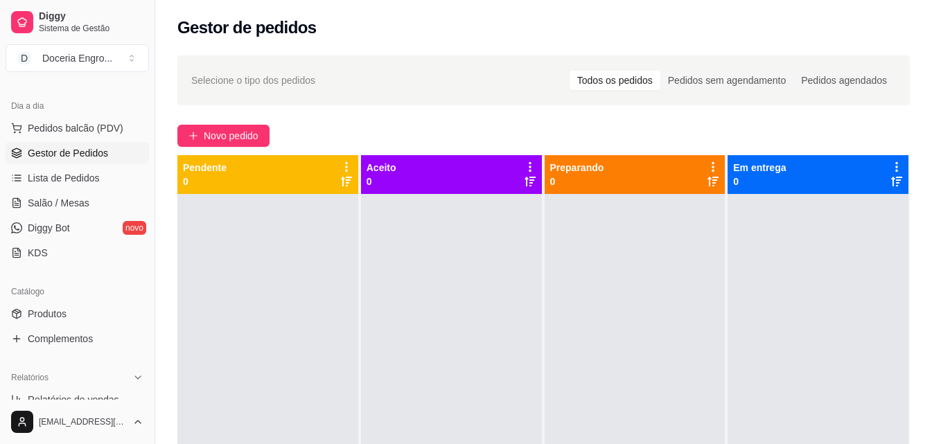
scroll to position [137, 0]
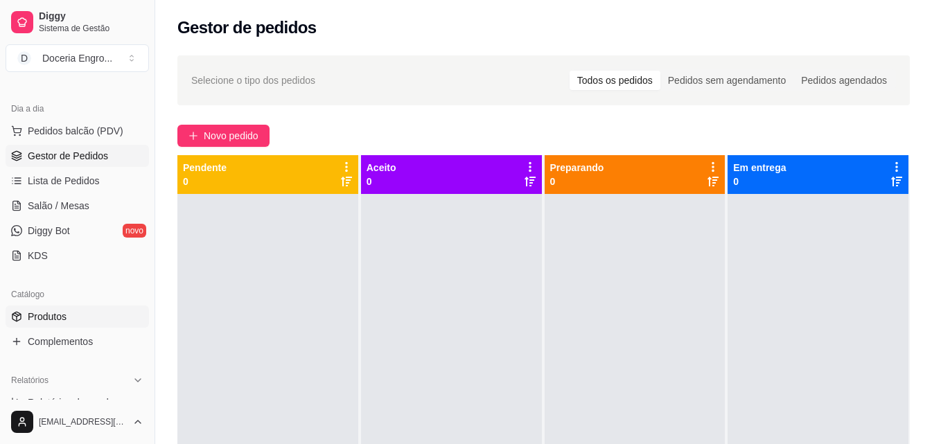
click at [67, 317] on link "Produtos" at bounding box center [78, 317] width 144 height 22
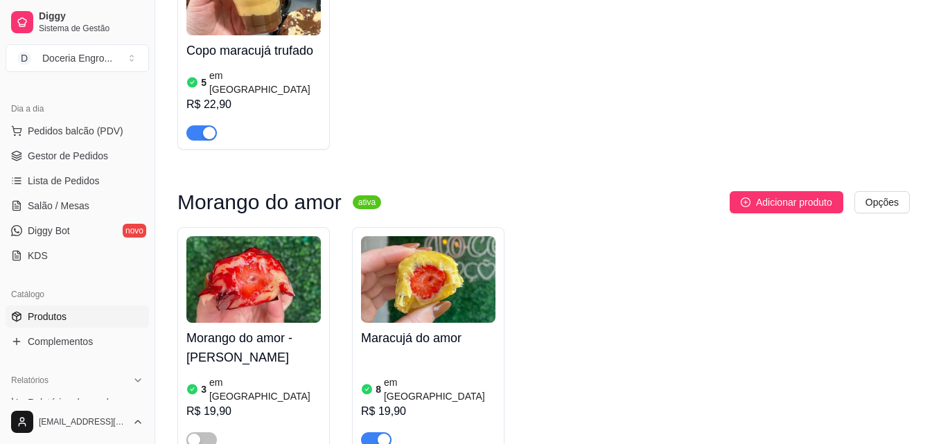
scroll to position [1525, 0]
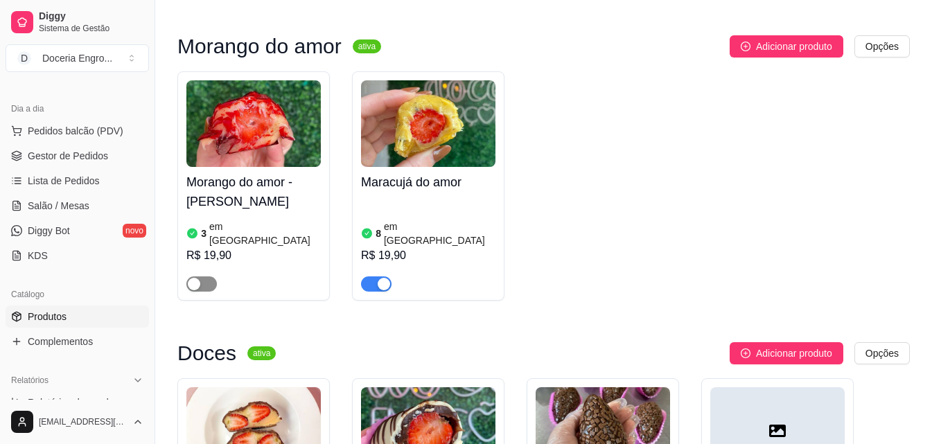
click at [199, 278] on div "button" at bounding box center [194, 284] width 12 height 12
click at [216, 220] on article "em [GEOGRAPHIC_DATA]" at bounding box center [265, 234] width 112 height 28
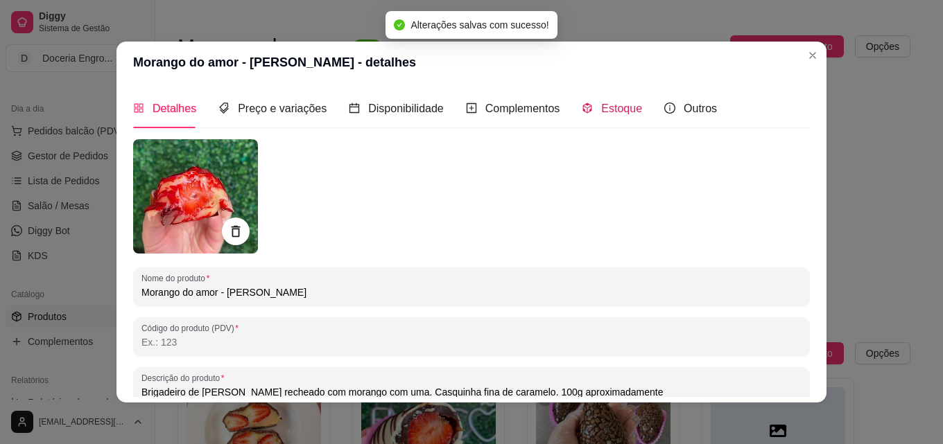
click at [587, 110] on div "Estoque" at bounding box center [612, 108] width 60 height 17
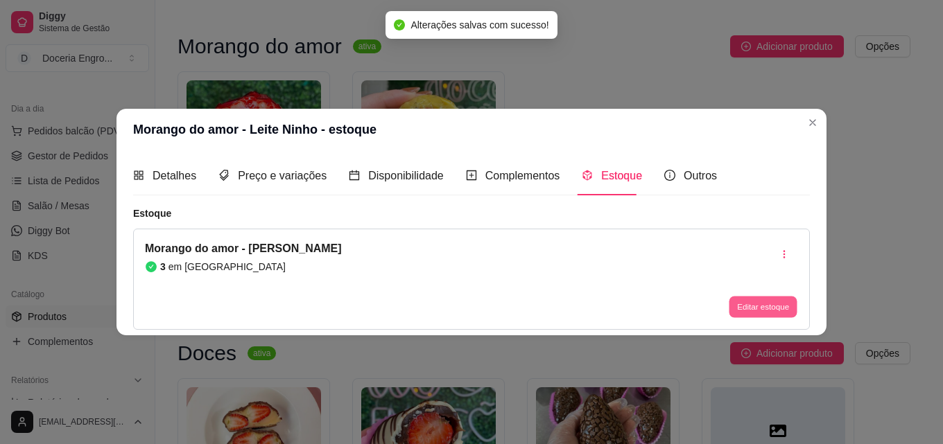
click at [772, 313] on button "Editar estoque" at bounding box center [763, 307] width 68 height 21
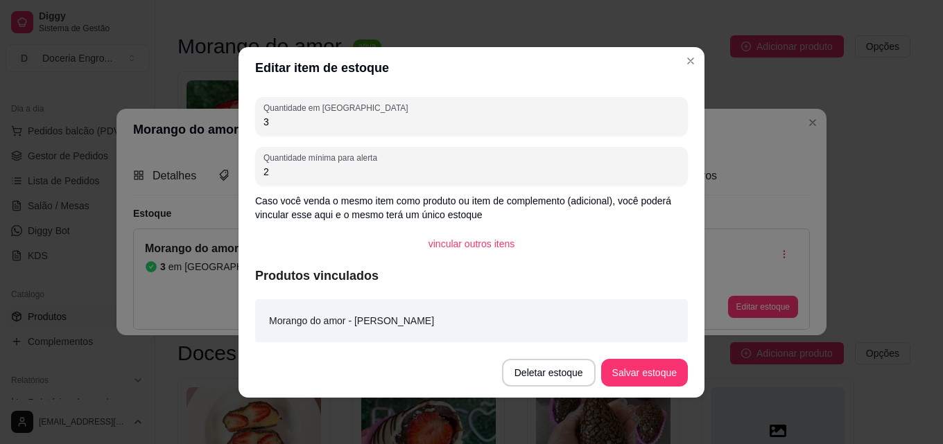
click at [297, 119] on input "3" at bounding box center [471, 122] width 416 height 14
type input "10"
click at [657, 376] on button "Salvar estoque" at bounding box center [644, 373] width 87 height 28
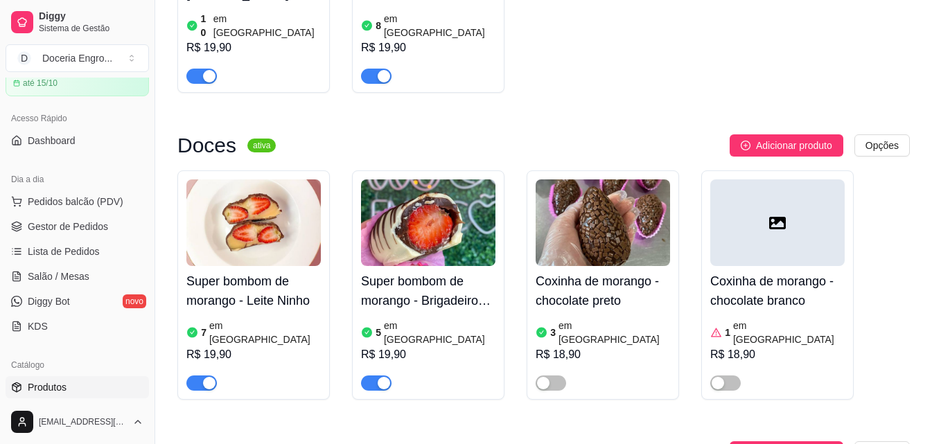
scroll to position [0, 0]
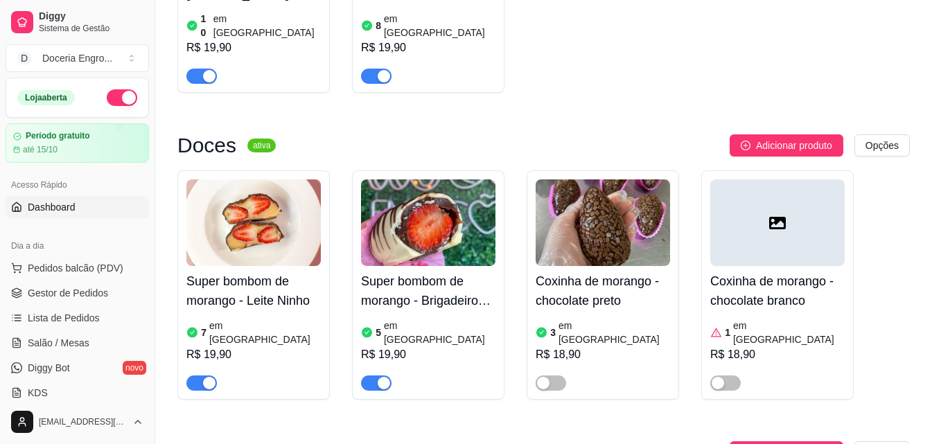
click at [112, 209] on link "Dashboard" at bounding box center [78, 207] width 144 height 22
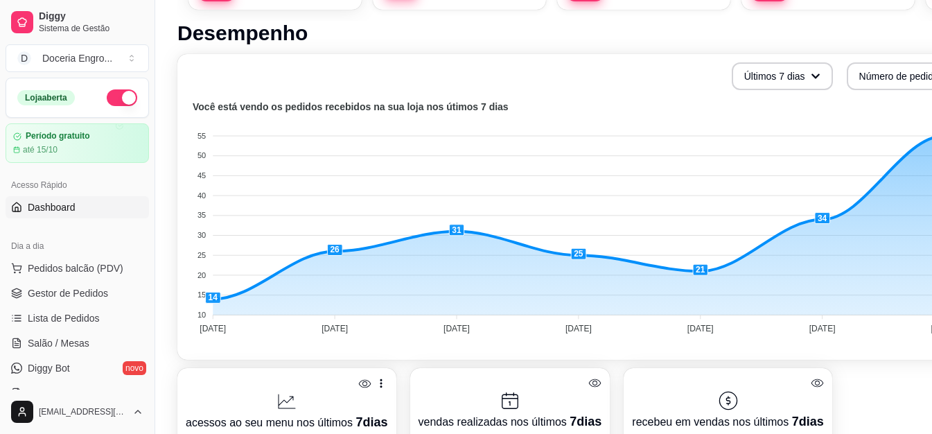
scroll to position [347, 0]
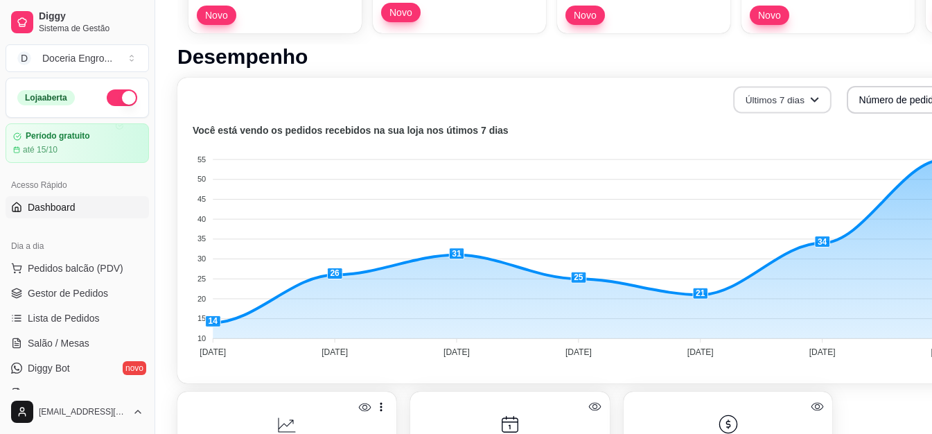
click at [804, 107] on button "Últimos 7 dias" at bounding box center [782, 100] width 98 height 27
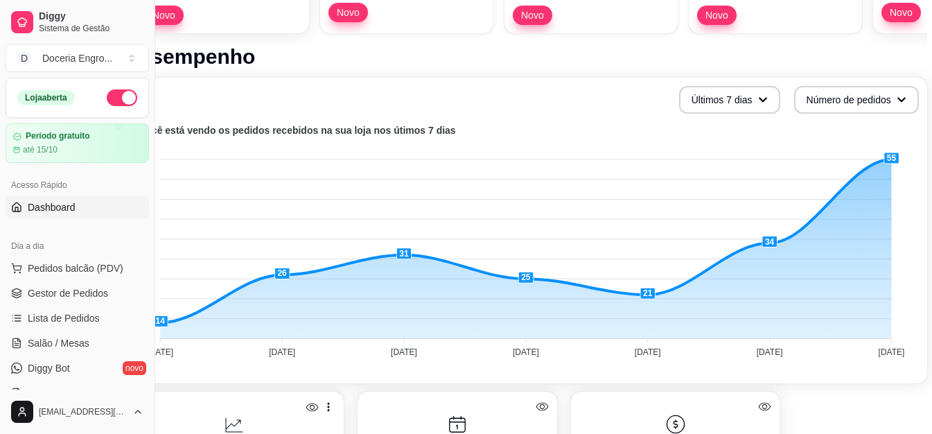
scroll to position [347, 67]
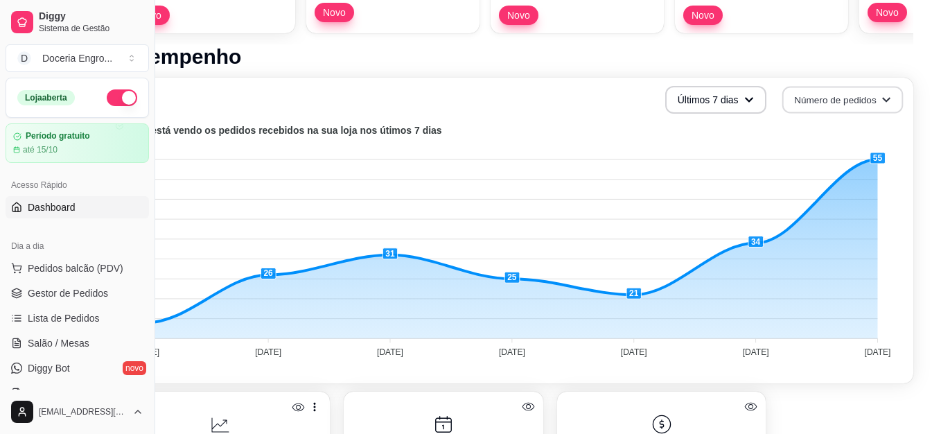
click at [897, 102] on button "Número de pedidos" at bounding box center [842, 100] width 121 height 27
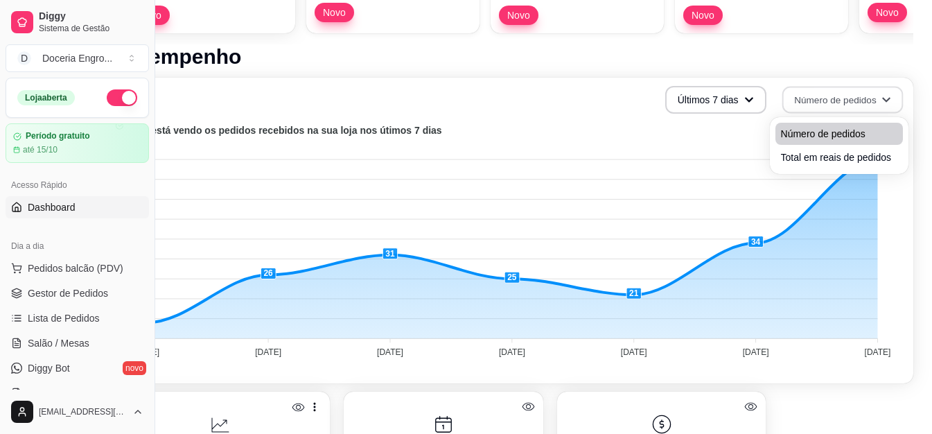
click at [867, 134] on span "Número de pedidos" at bounding box center [839, 134] width 116 height 14
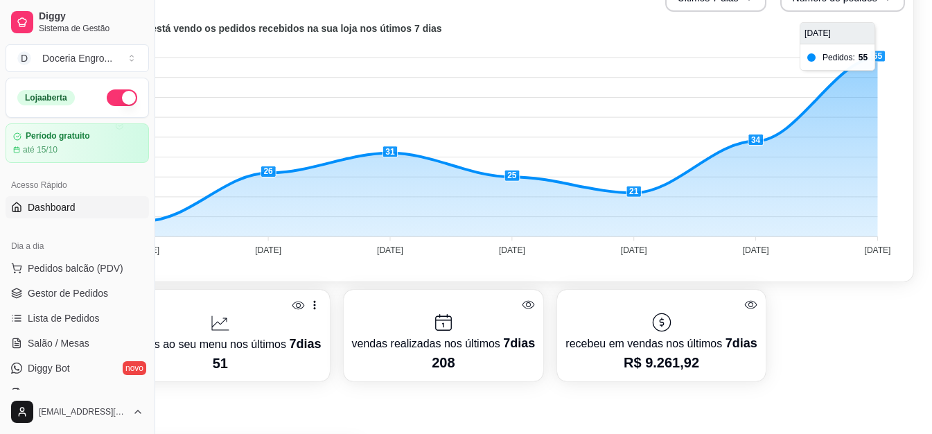
scroll to position [416, 67]
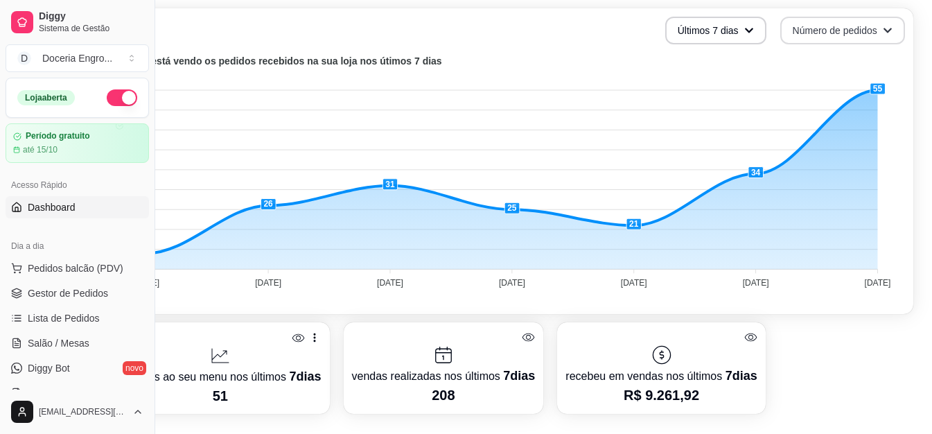
click at [891, 31] on button "Número de pedidos" at bounding box center [843, 31] width 125 height 28
click at [845, 87] on span "Total em reais de pedidos" at bounding box center [839, 88] width 116 height 14
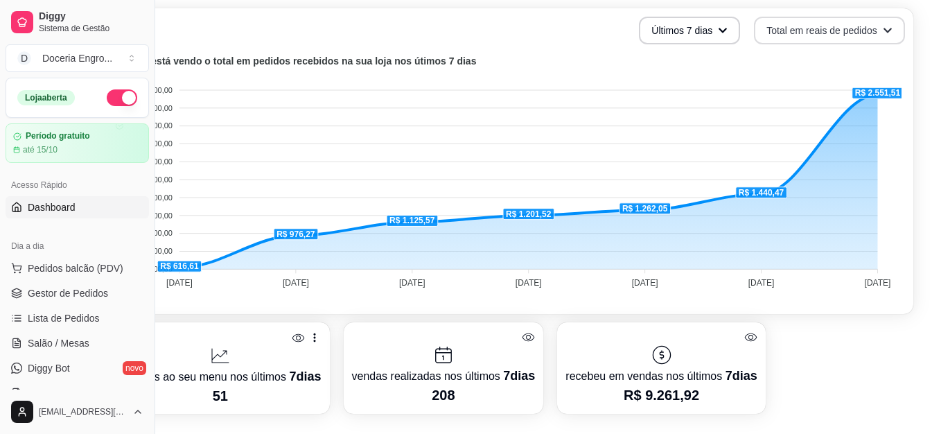
click at [891, 33] on button "Total em reais de pedidos" at bounding box center [829, 31] width 151 height 28
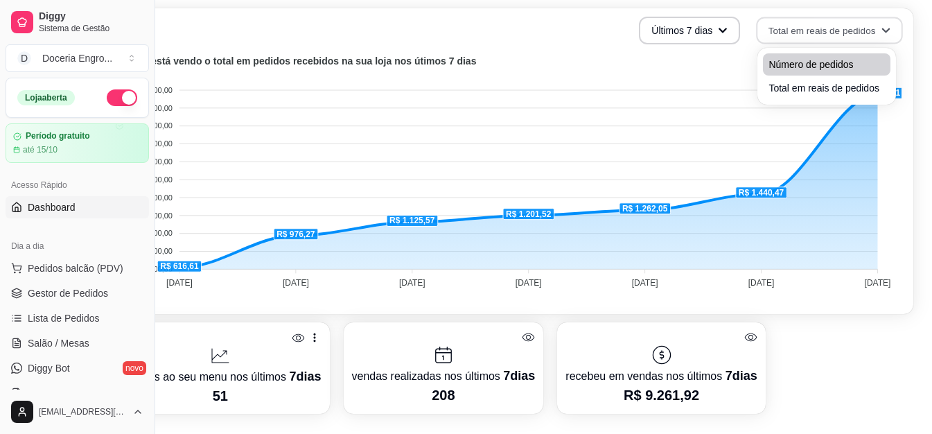
click at [866, 58] on span "Número de pedidos" at bounding box center [827, 65] width 116 height 14
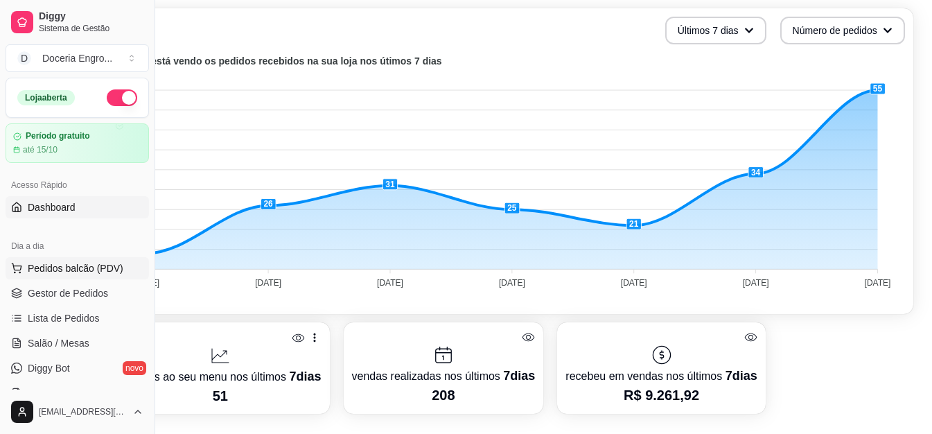
click at [98, 266] on span "Pedidos balcão (PDV)" at bounding box center [76, 268] width 96 height 14
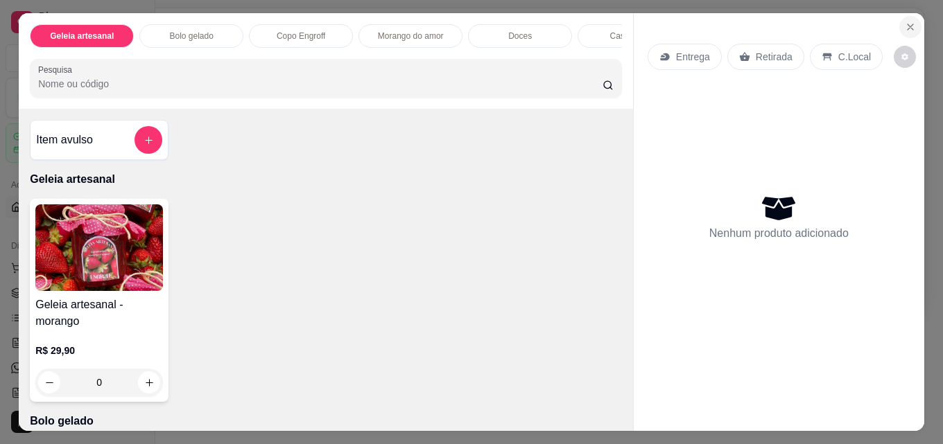
click at [907, 24] on icon "Close" at bounding box center [910, 27] width 6 height 6
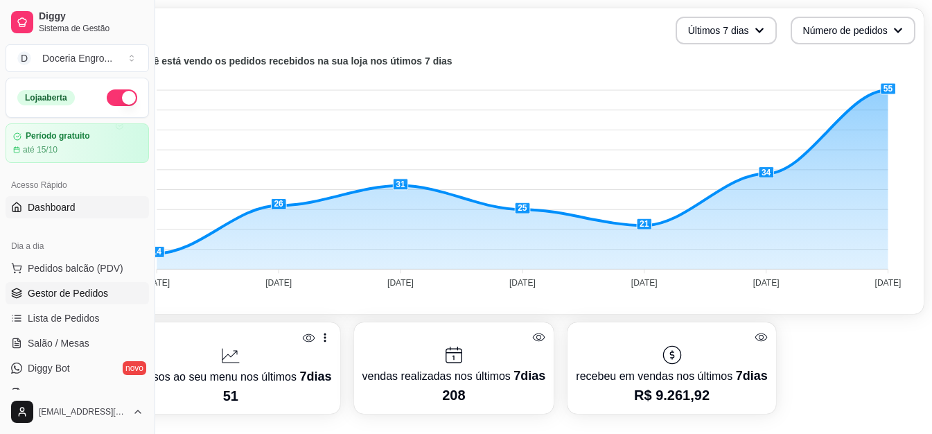
click at [80, 290] on span "Gestor de Pedidos" at bounding box center [68, 293] width 80 height 14
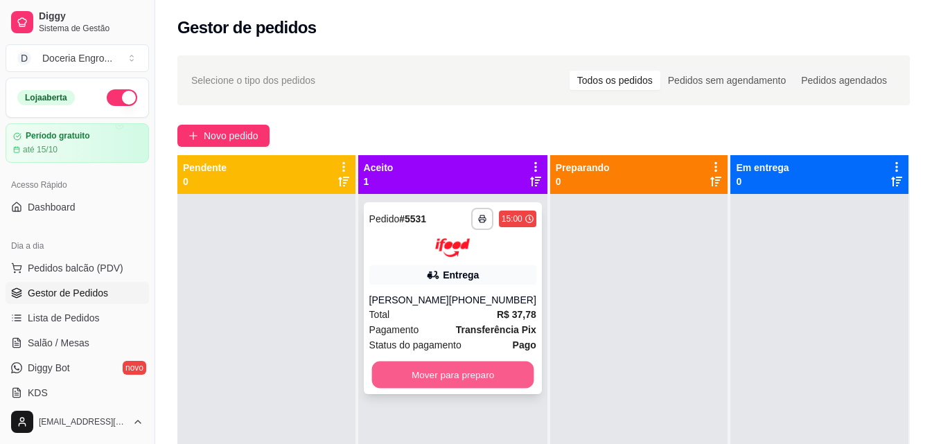
click at [446, 383] on button "Mover para preparo" at bounding box center [453, 374] width 162 height 27
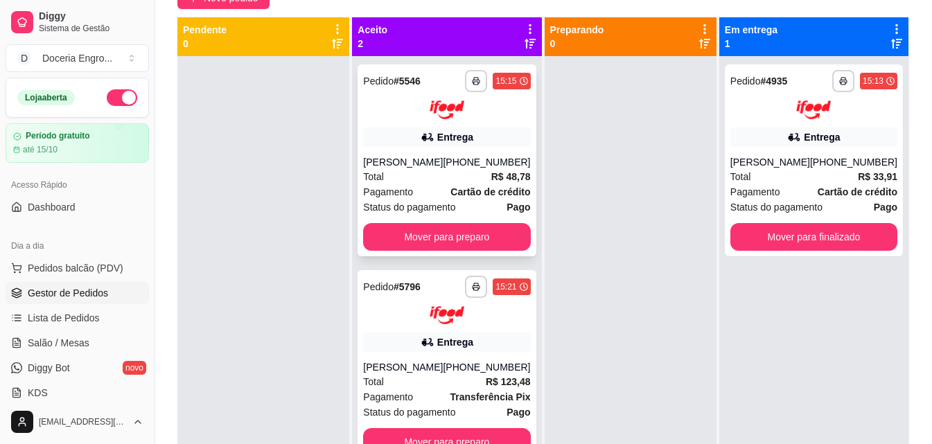
scroll to position [3, 0]
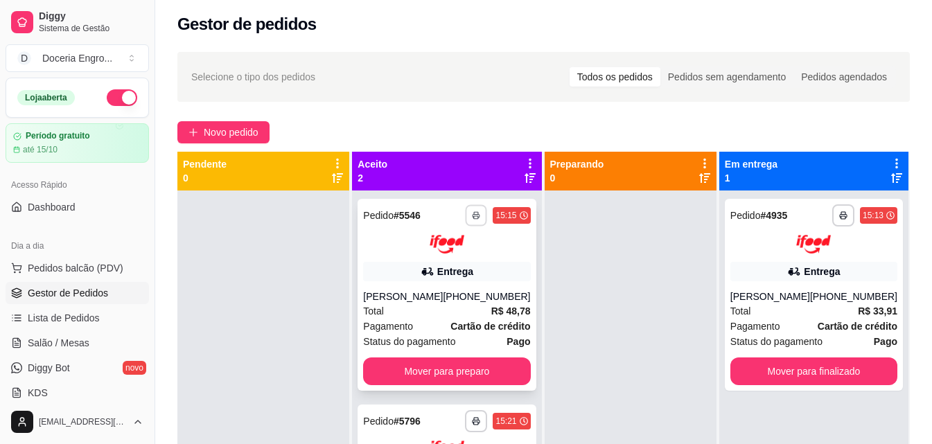
click at [474, 216] on icon "button" at bounding box center [477, 215] width 8 height 8
click at [458, 263] on button "IMPRESSORA" at bounding box center [434, 263] width 97 height 21
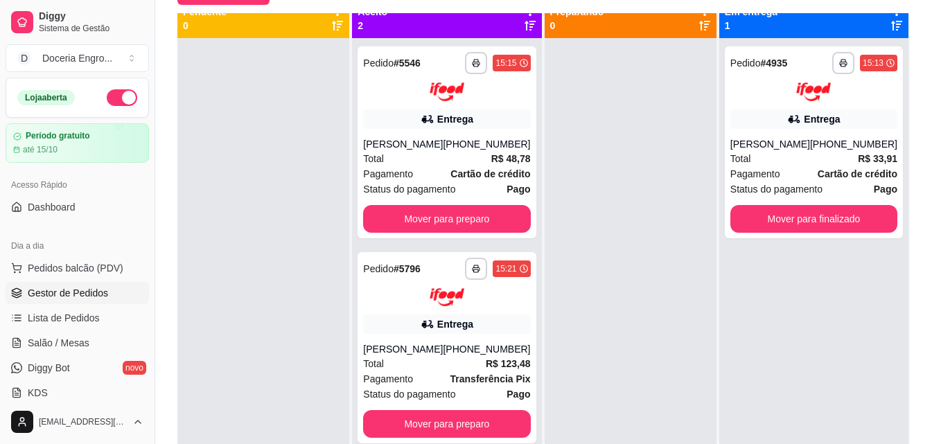
scroll to position [0, 0]
